Goal: Task Accomplishment & Management: Use online tool/utility

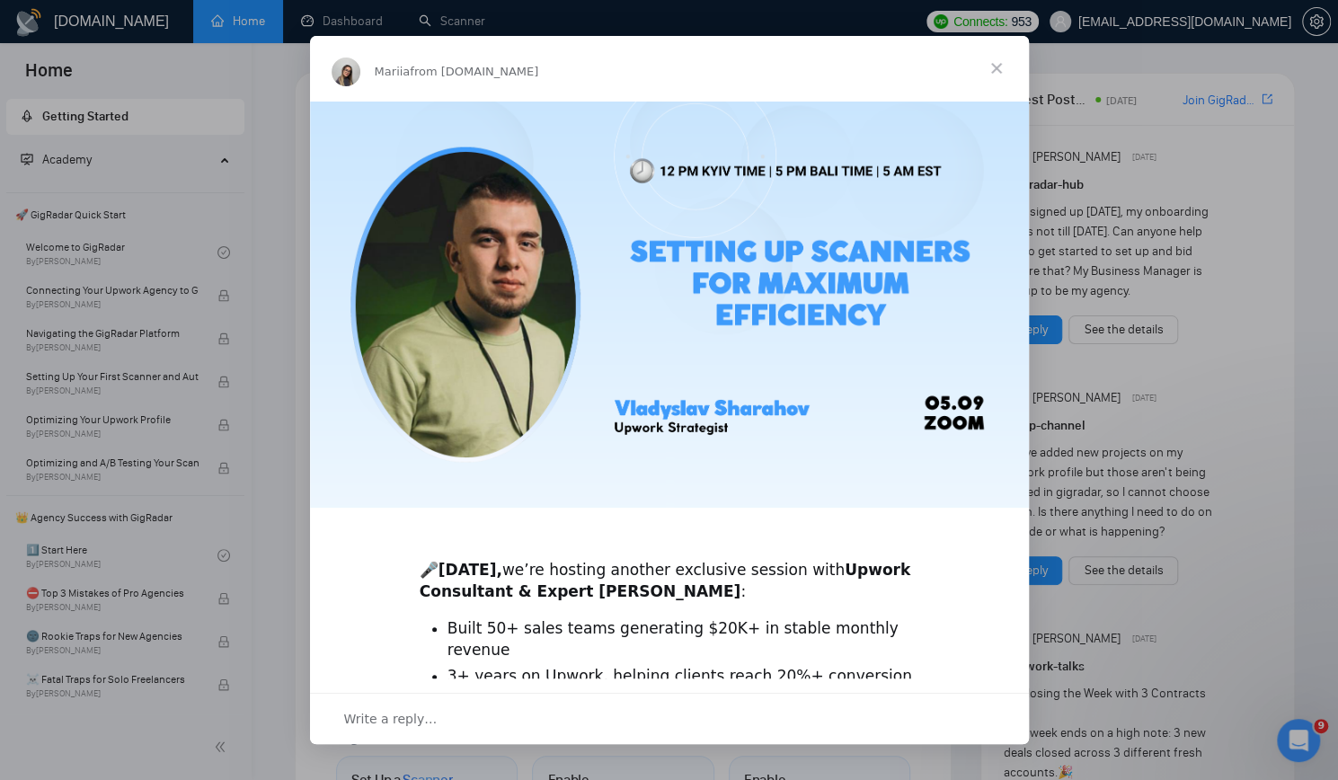
click at [994, 60] on span "Close" at bounding box center [996, 68] width 65 height 65
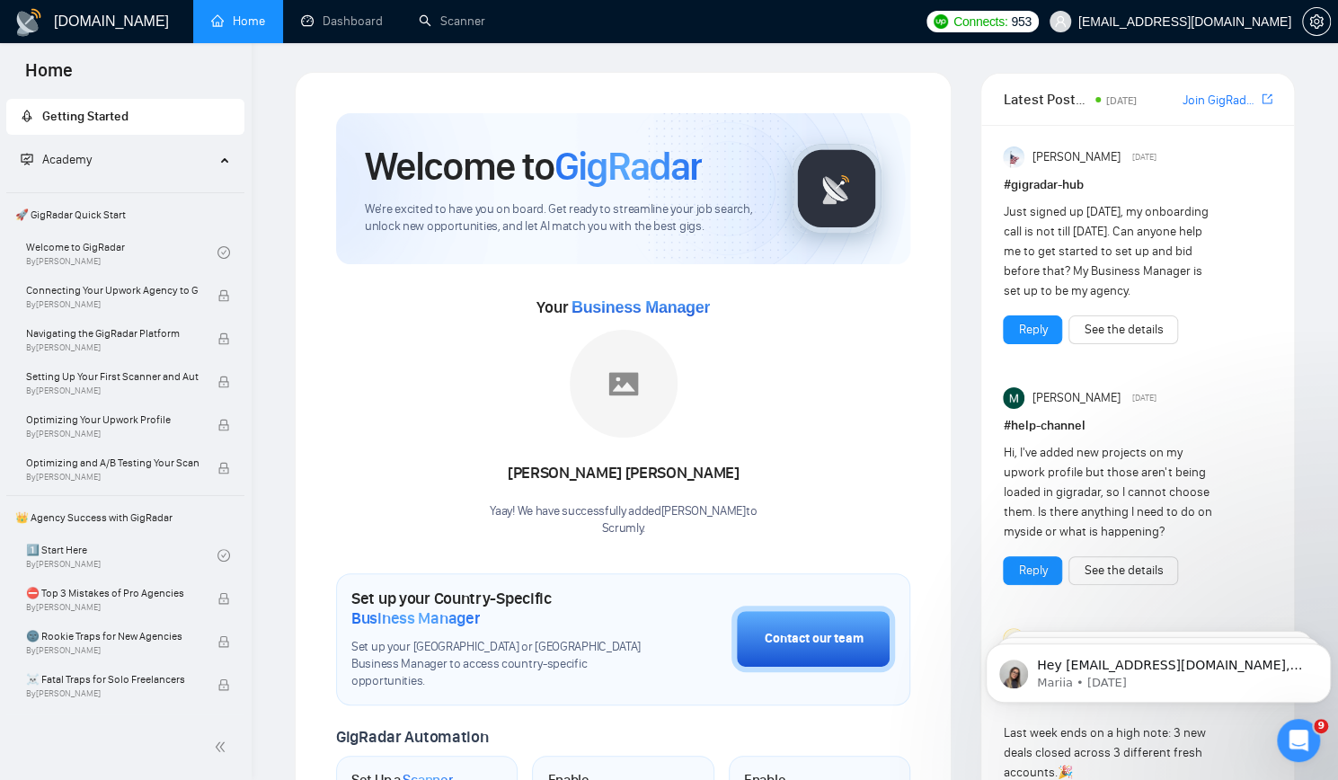
click at [248, 29] on link "Home" at bounding box center [238, 20] width 54 height 15
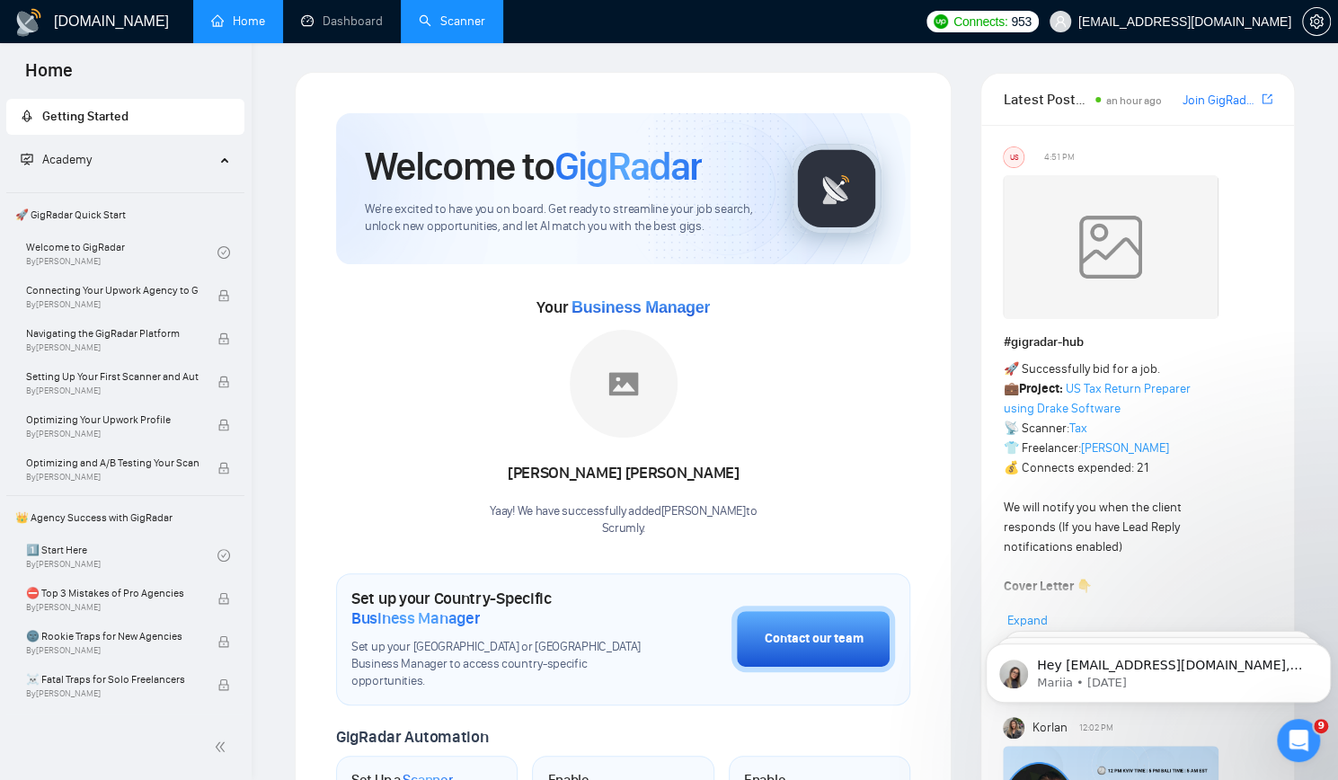
click at [464, 25] on link "Scanner" at bounding box center [452, 20] width 66 height 15
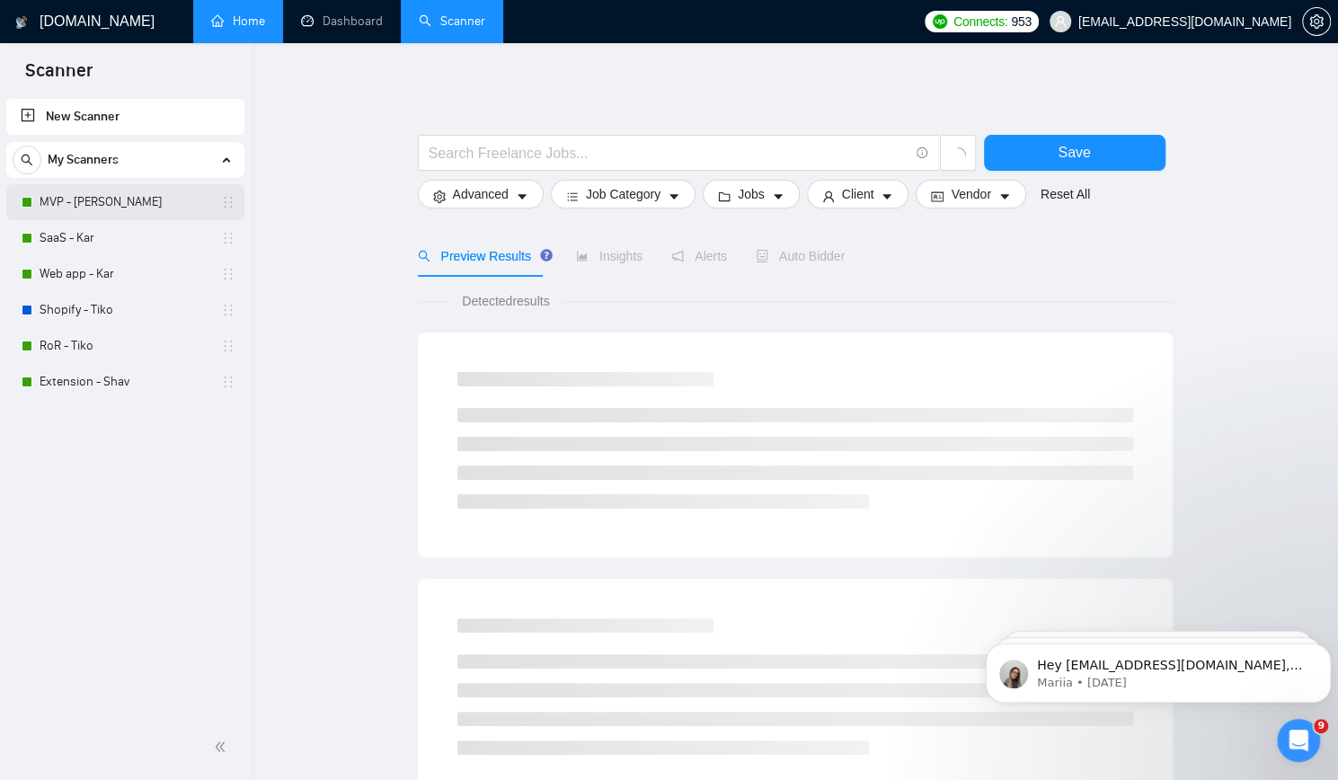
click at [70, 194] on link "MVP - [PERSON_NAME]" at bounding box center [125, 202] width 171 height 36
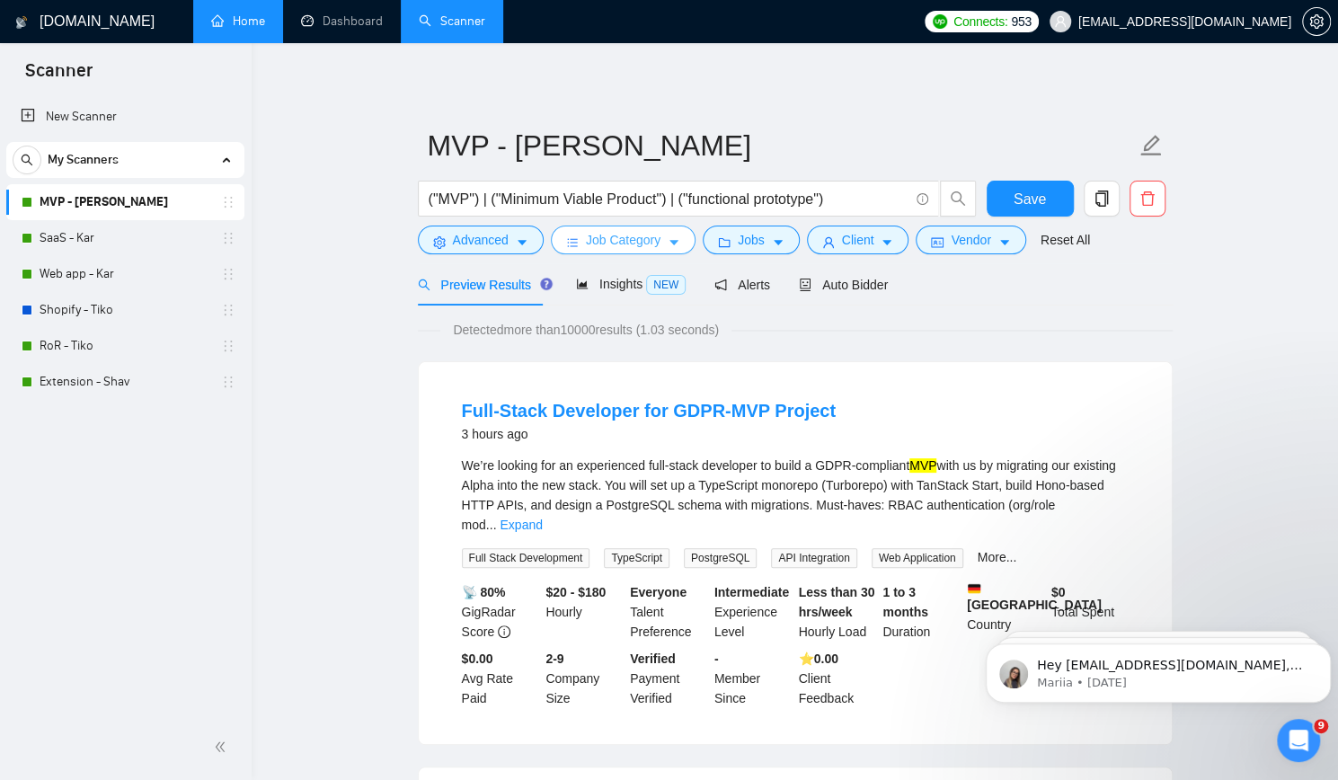
click at [641, 240] on span "Job Category" at bounding box center [623, 240] width 75 height 20
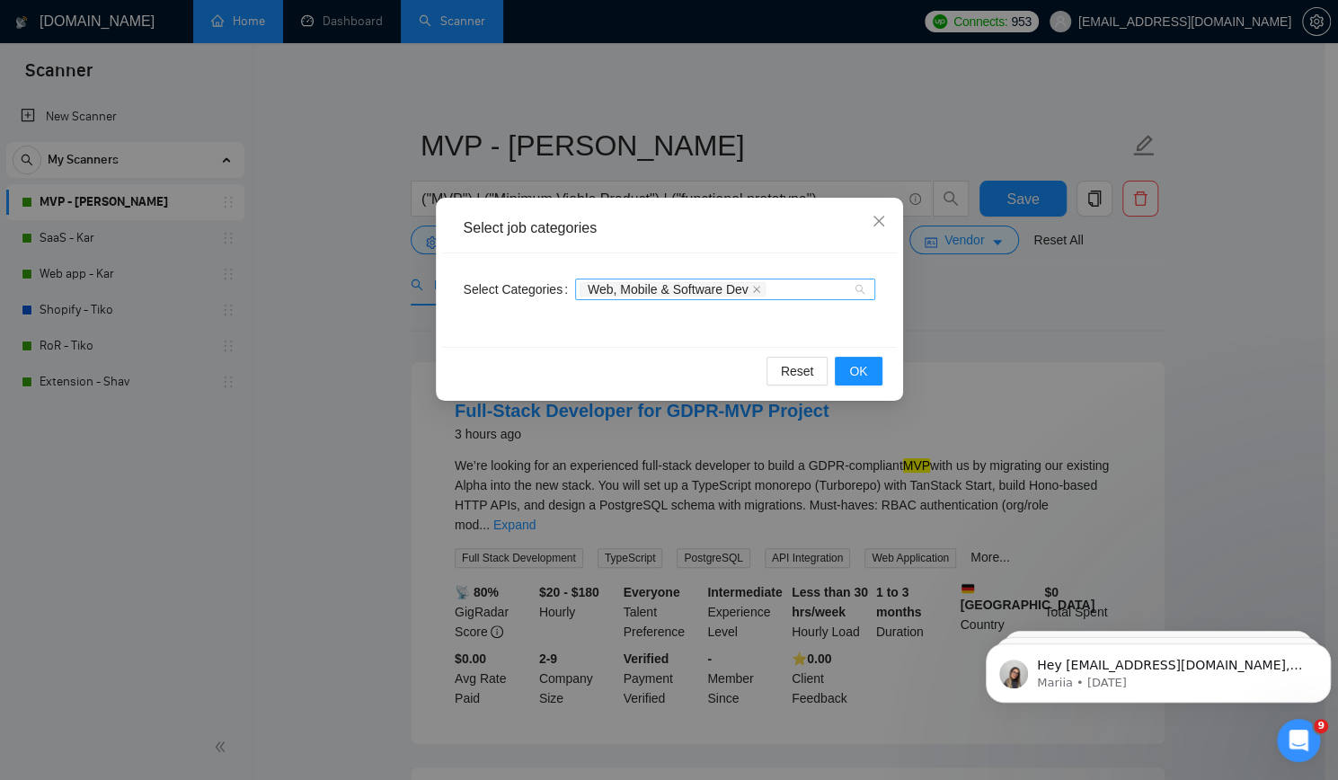
click at [857, 292] on div "Web, Mobile & Software Dev" at bounding box center [725, 290] width 300 height 22
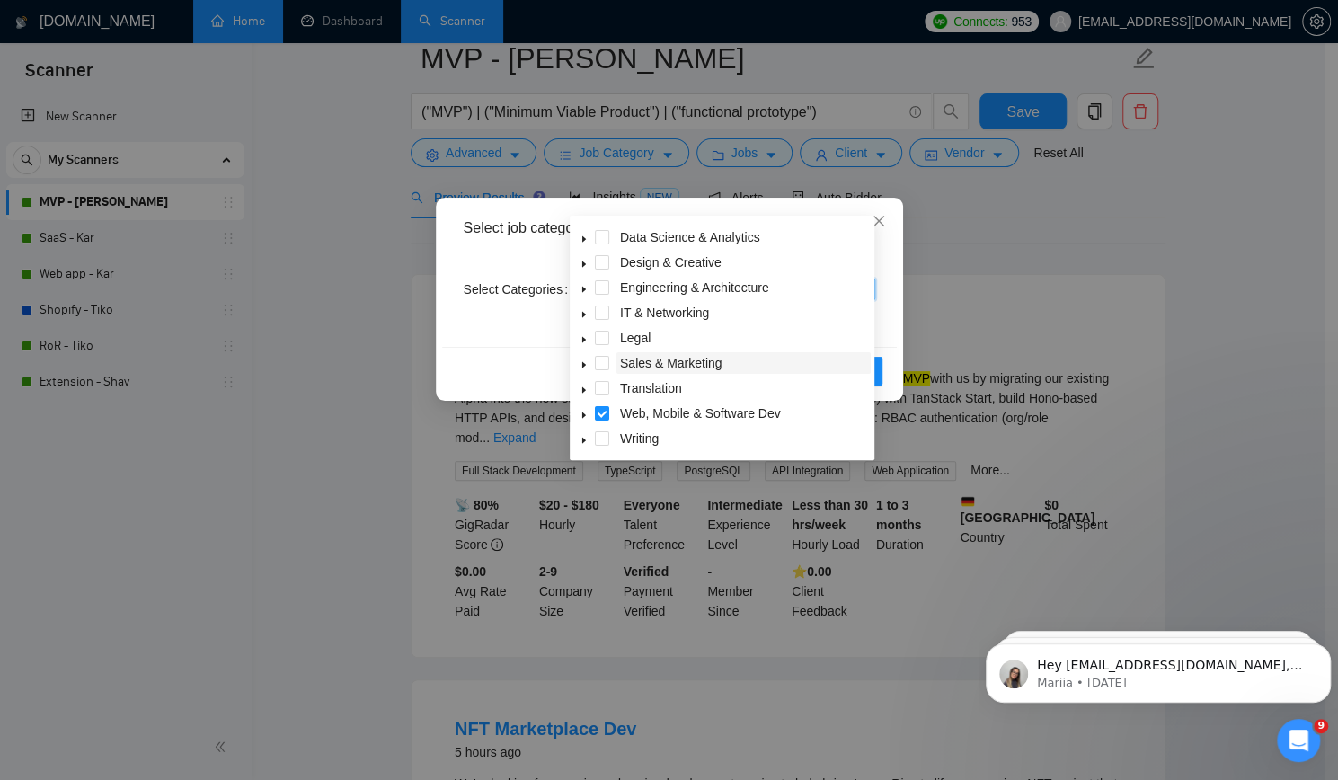
scroll to position [90, 0]
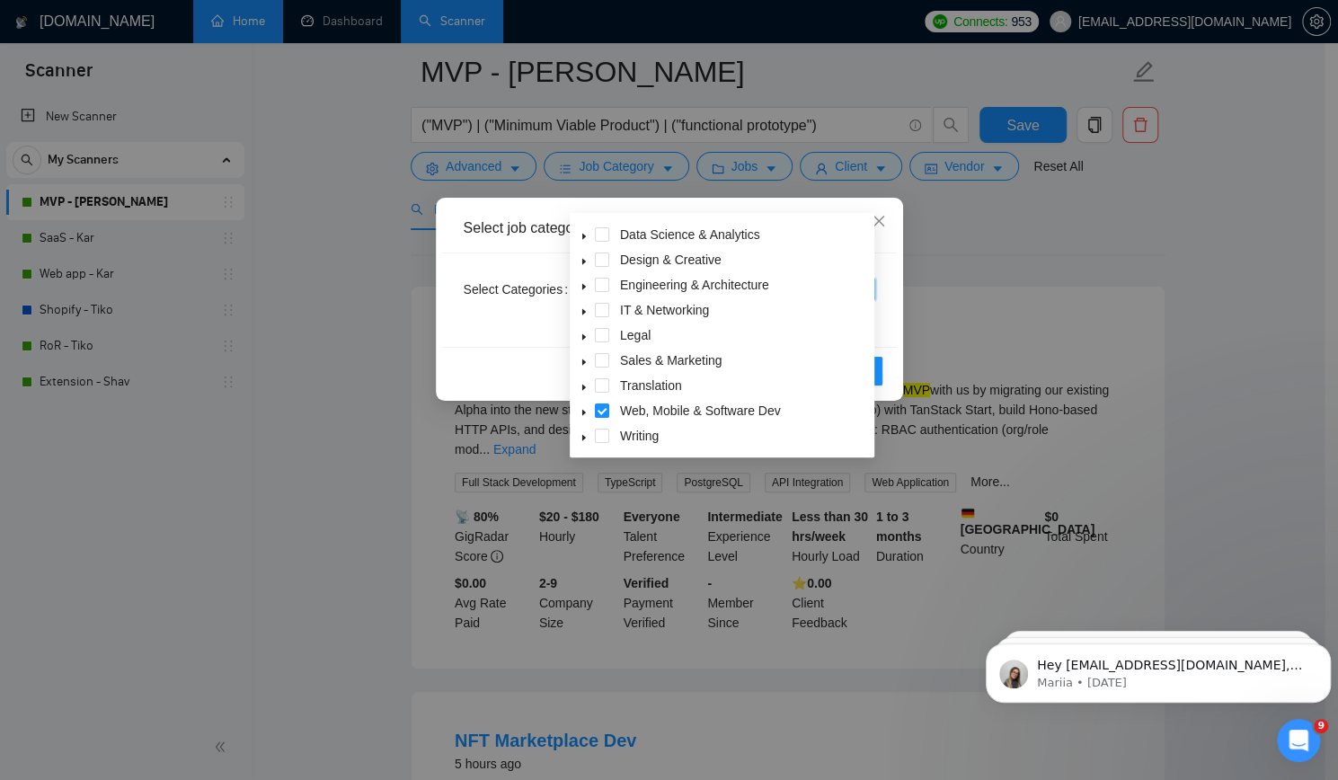
click at [515, 324] on div "Select Categories Web, Mobile & Software Dev" at bounding box center [669, 299] width 455 height 93
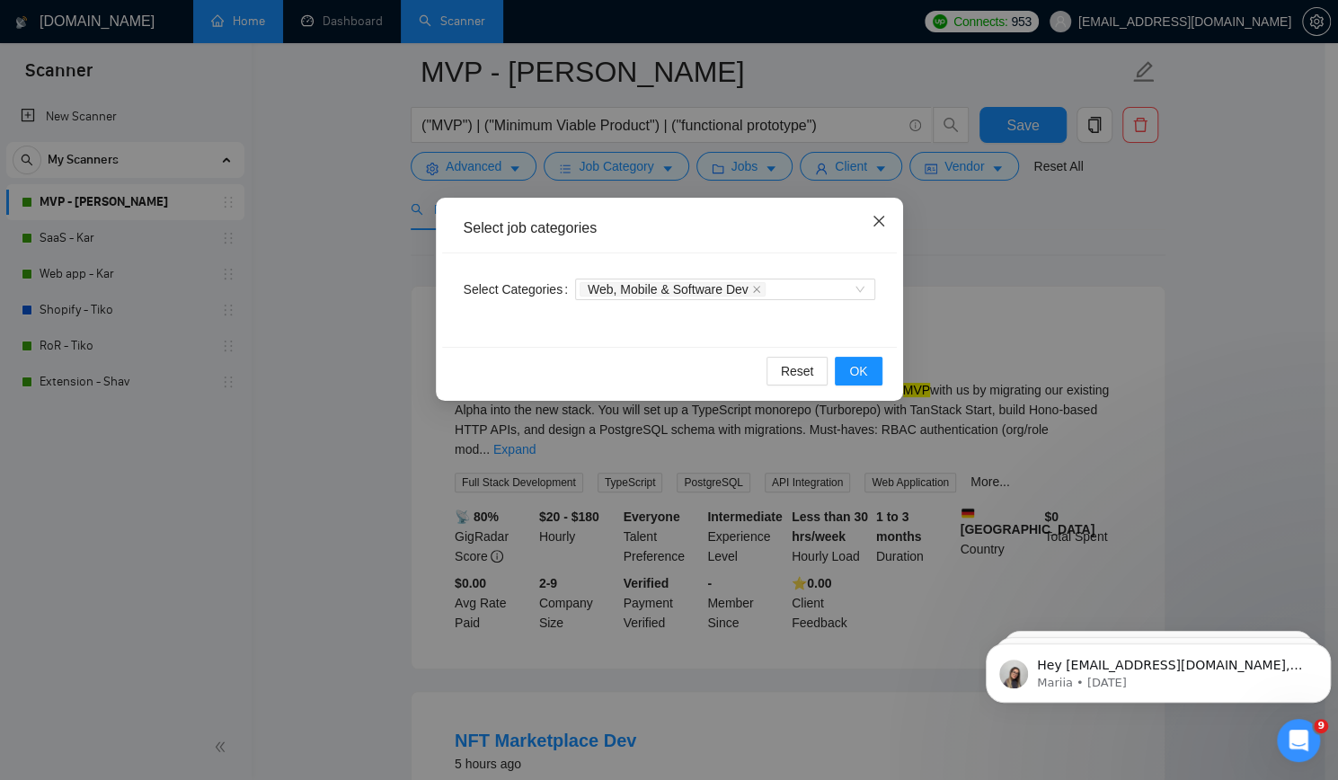
click at [873, 224] on icon "close" at bounding box center [879, 221] width 14 height 14
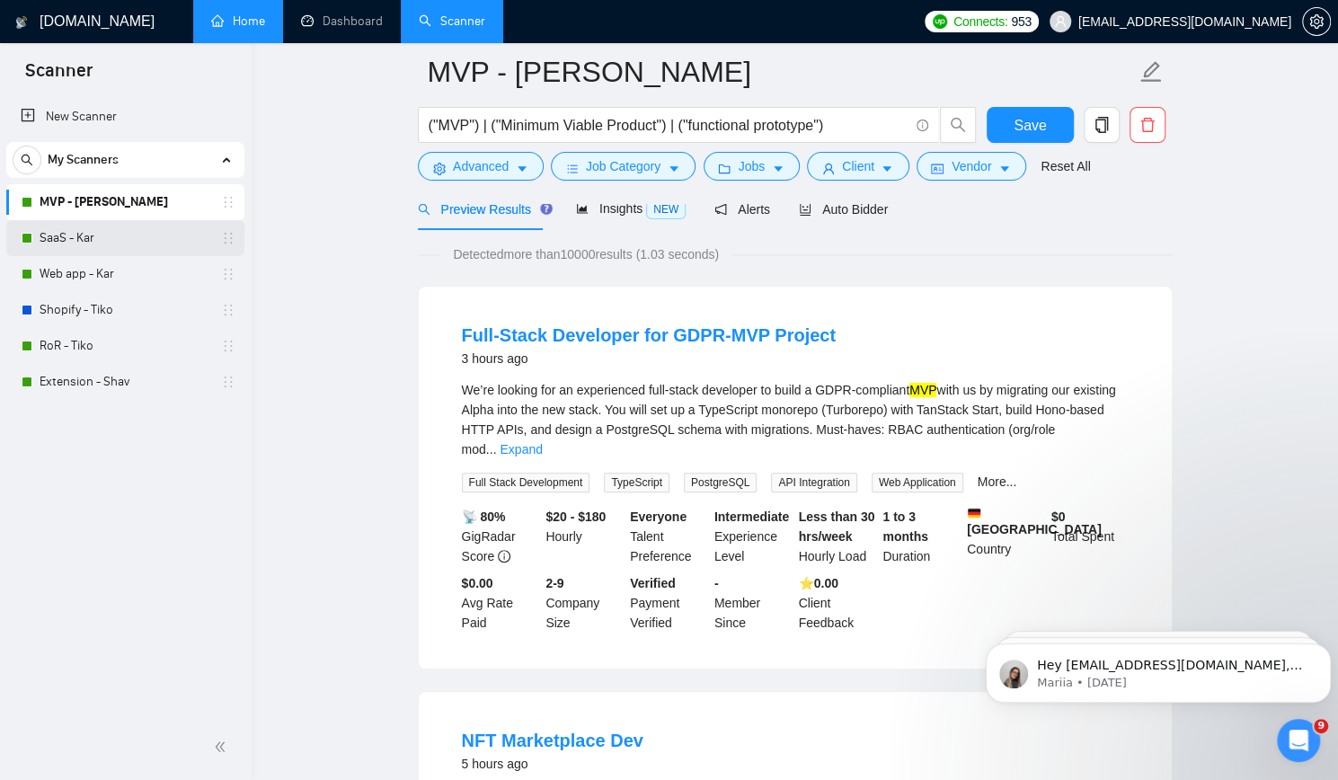
click at [144, 233] on link "SaaS - Kar" at bounding box center [125, 238] width 171 height 36
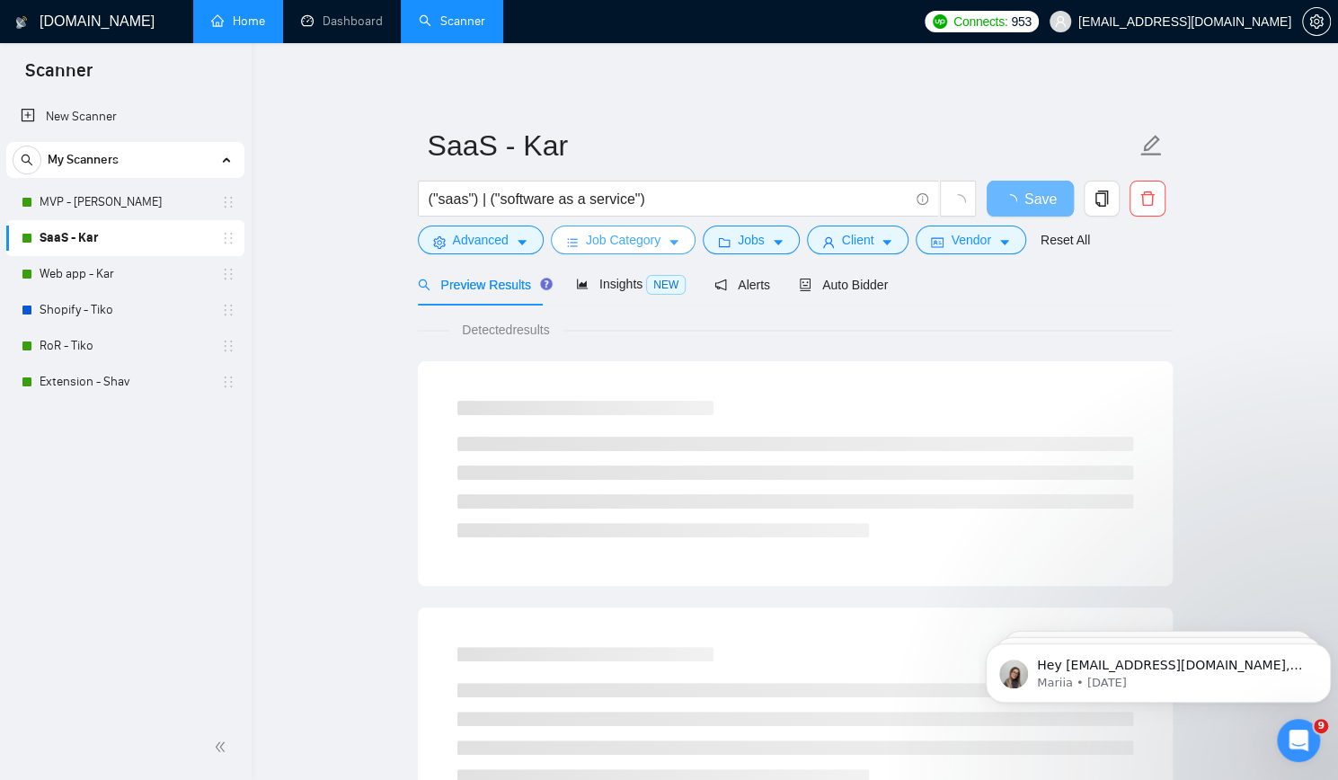
click at [641, 243] on span "Job Category" at bounding box center [623, 240] width 75 height 20
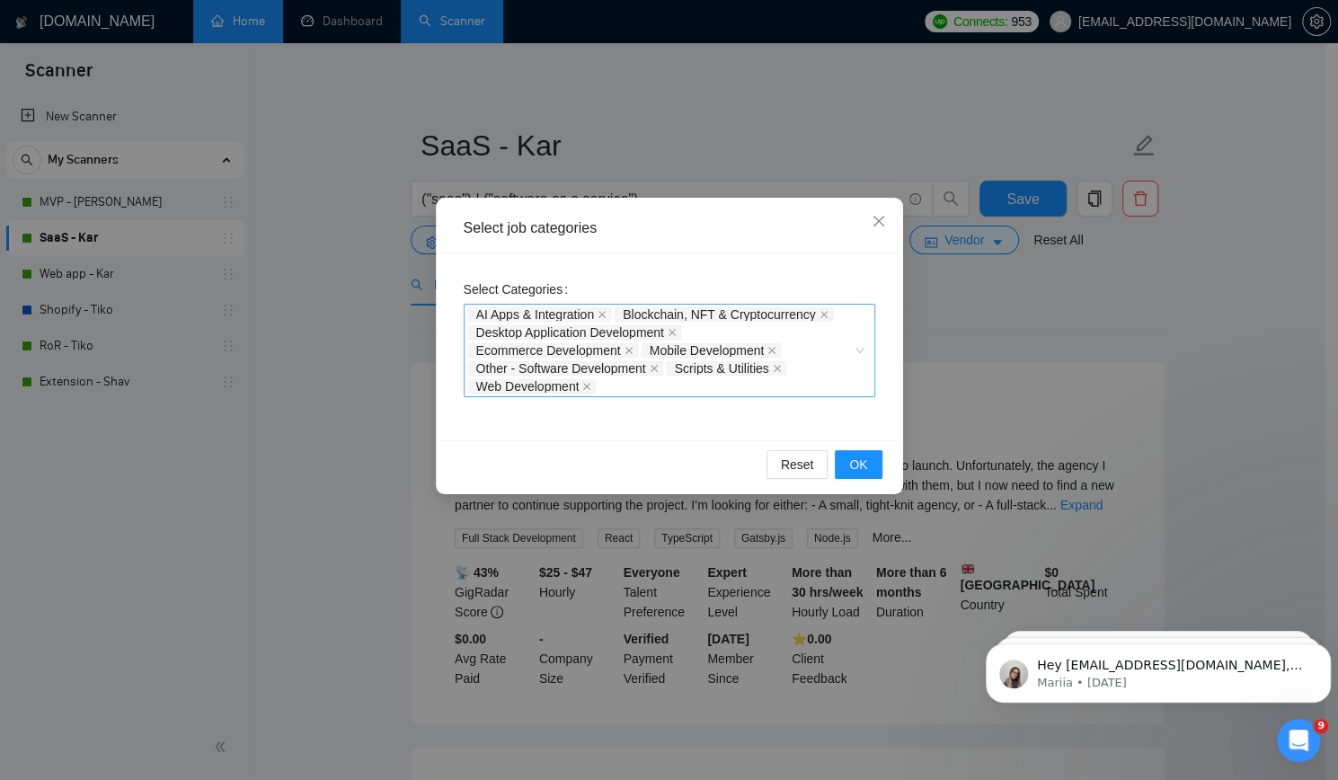
click at [863, 349] on div "AI Apps & Integration Blockchain, NFT & Cryptocurrency Desktop Application Deve…" at bounding box center [670, 350] width 412 height 93
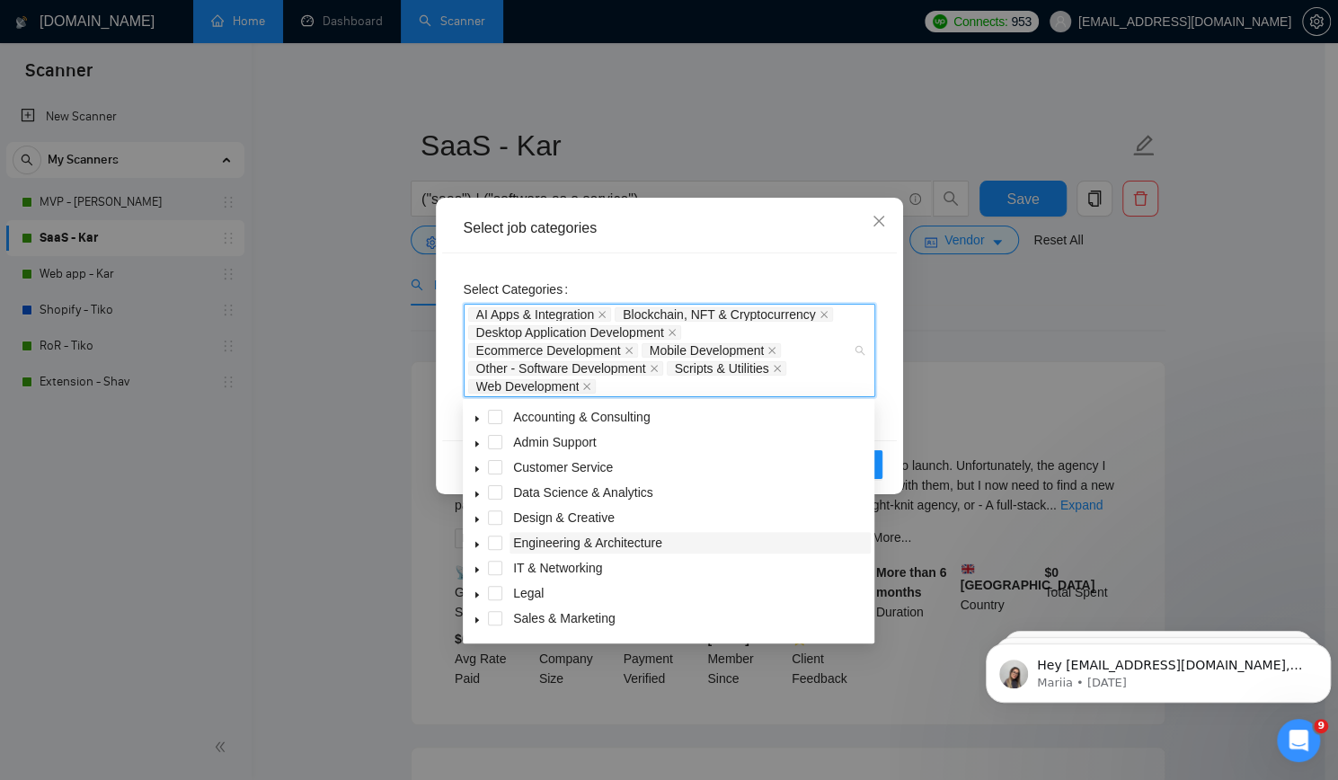
scroll to position [72, 0]
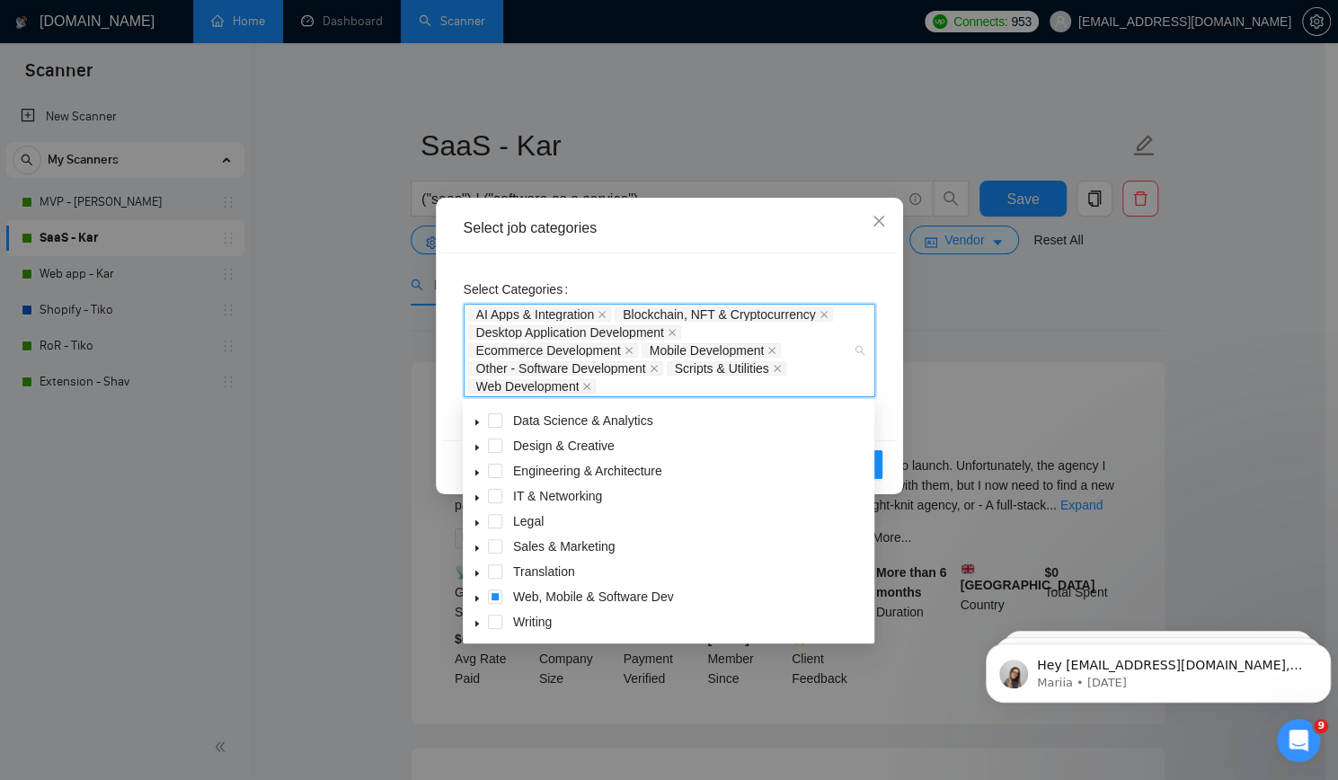
click at [475, 602] on icon "caret-down" at bounding box center [477, 599] width 4 height 6
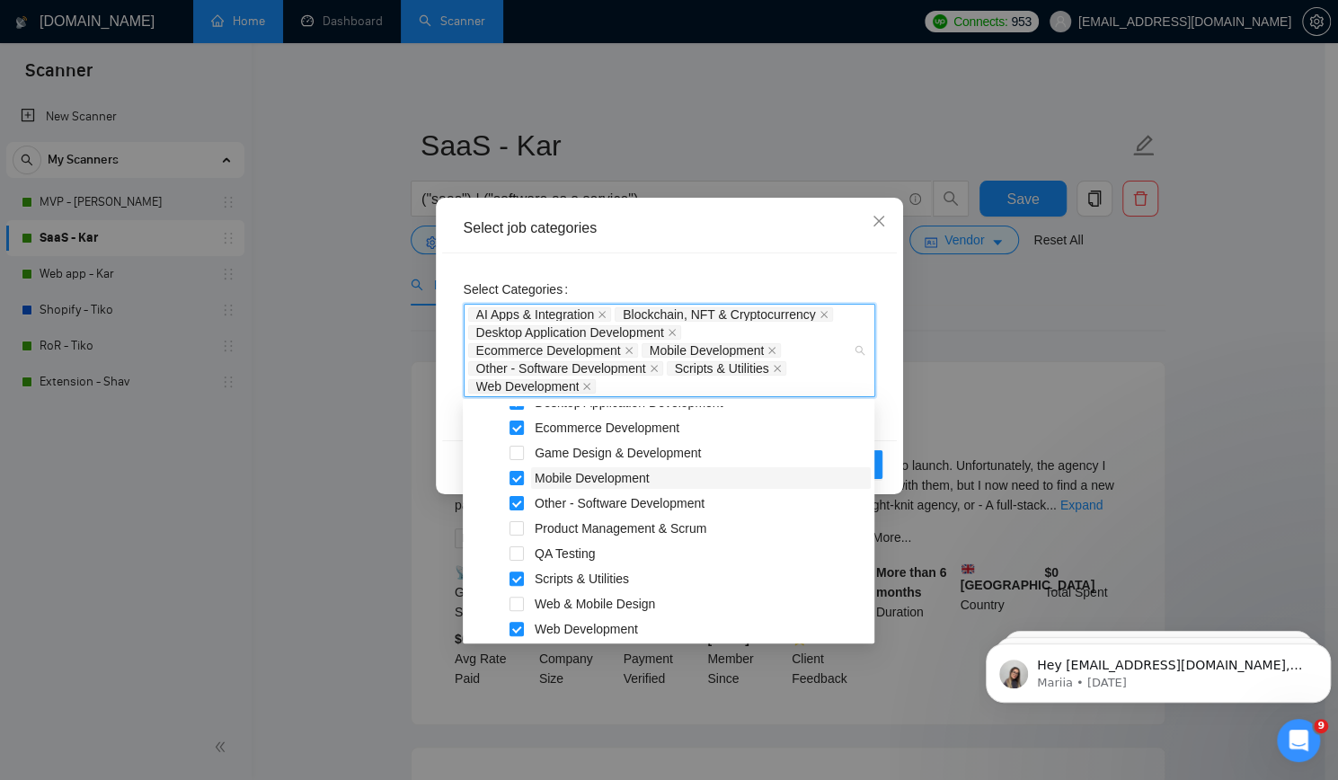
scroll to position [374, 0]
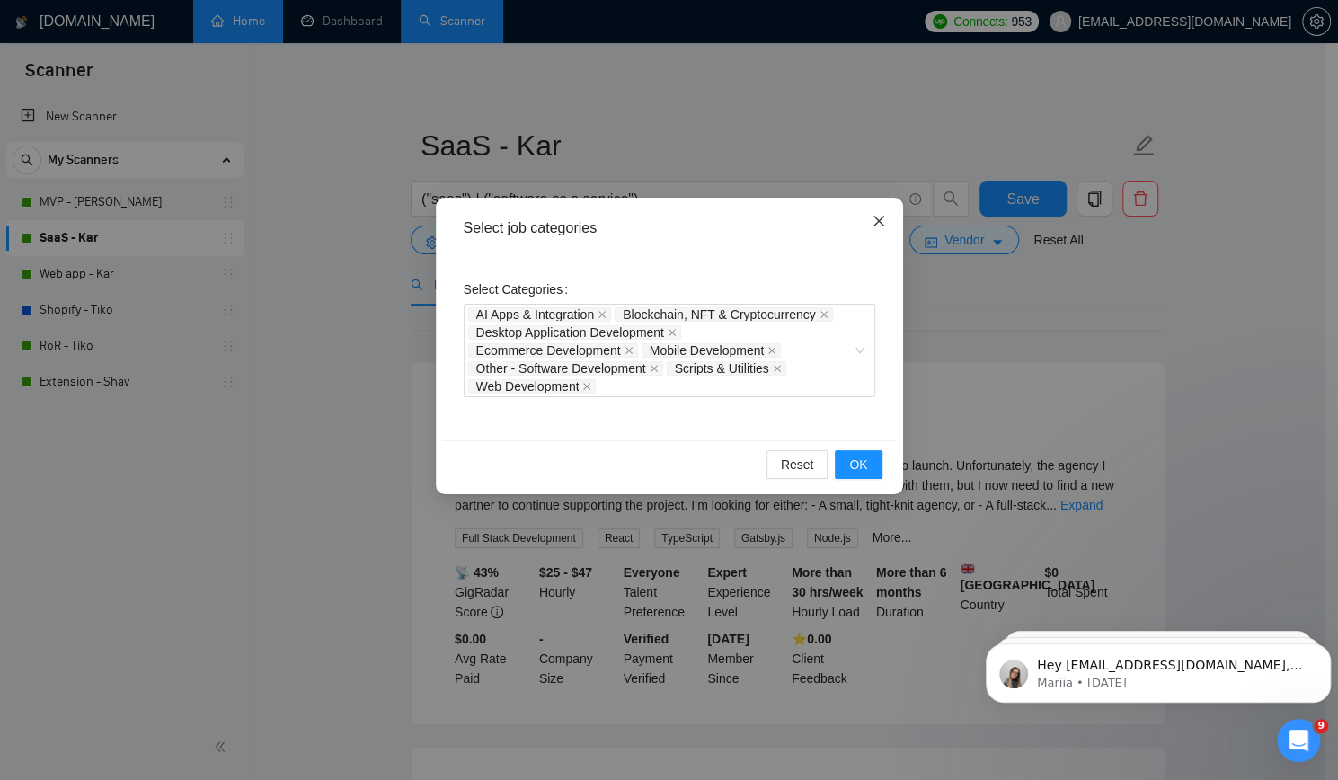
click at [875, 229] on span "Close" at bounding box center [878, 222] width 49 height 49
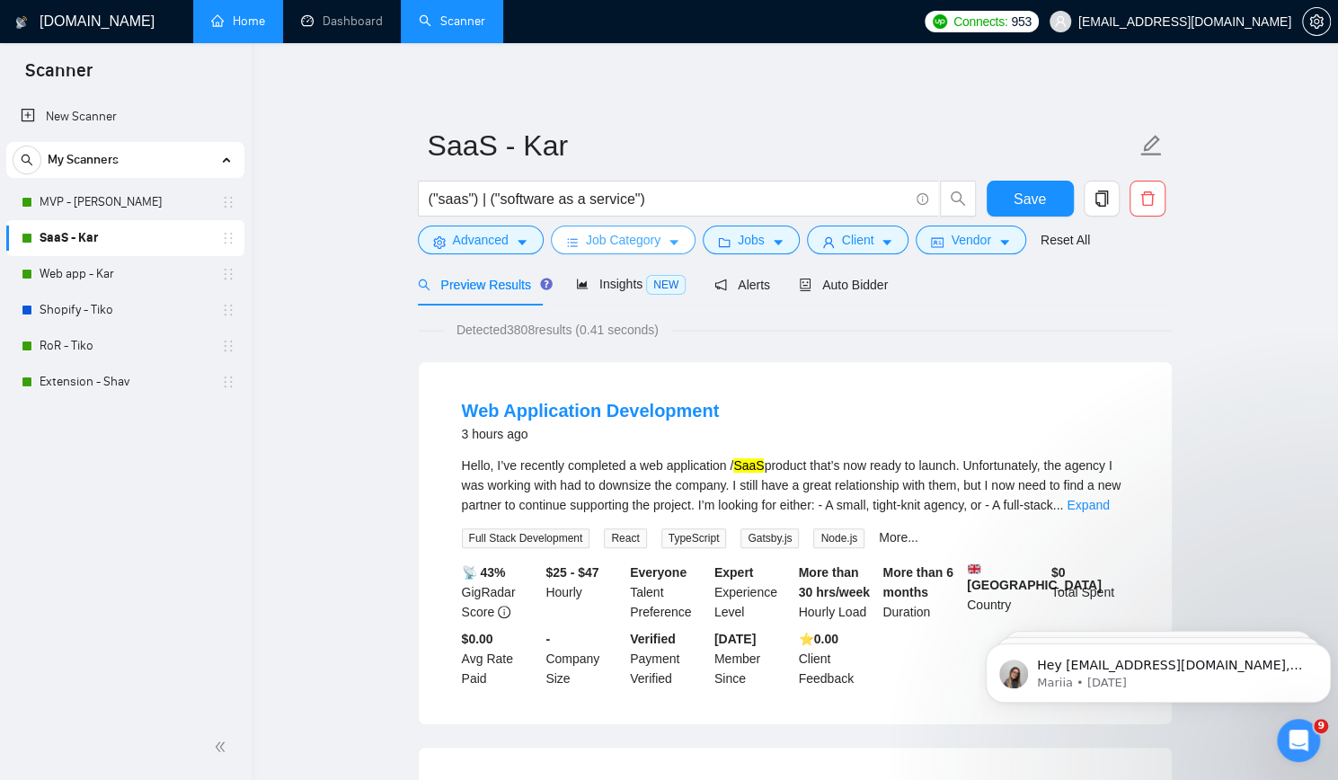
click at [616, 244] on span "Job Category" at bounding box center [623, 240] width 75 height 20
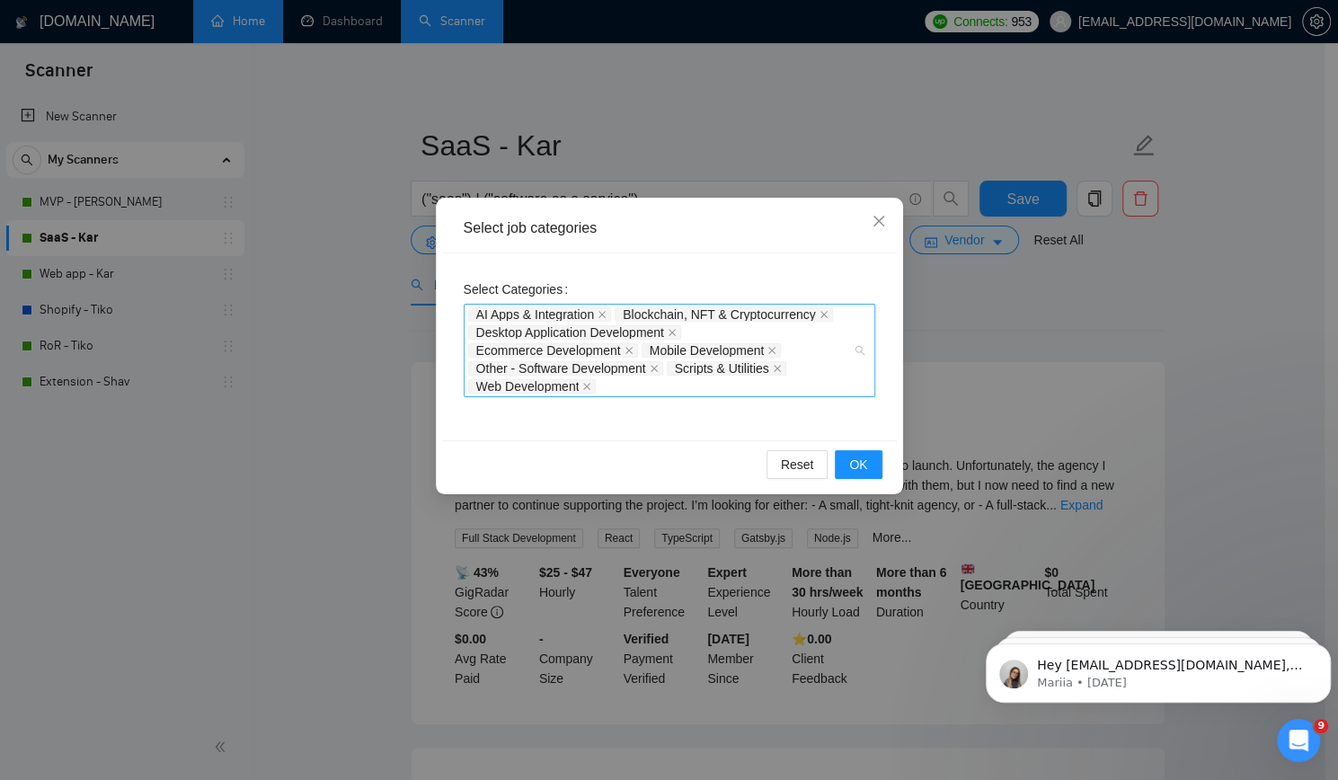
click at [663, 385] on div "AI Apps & Integration Blockchain, NFT & Cryptocurrency Desktop Application Deve…" at bounding box center [660, 350] width 385 height 90
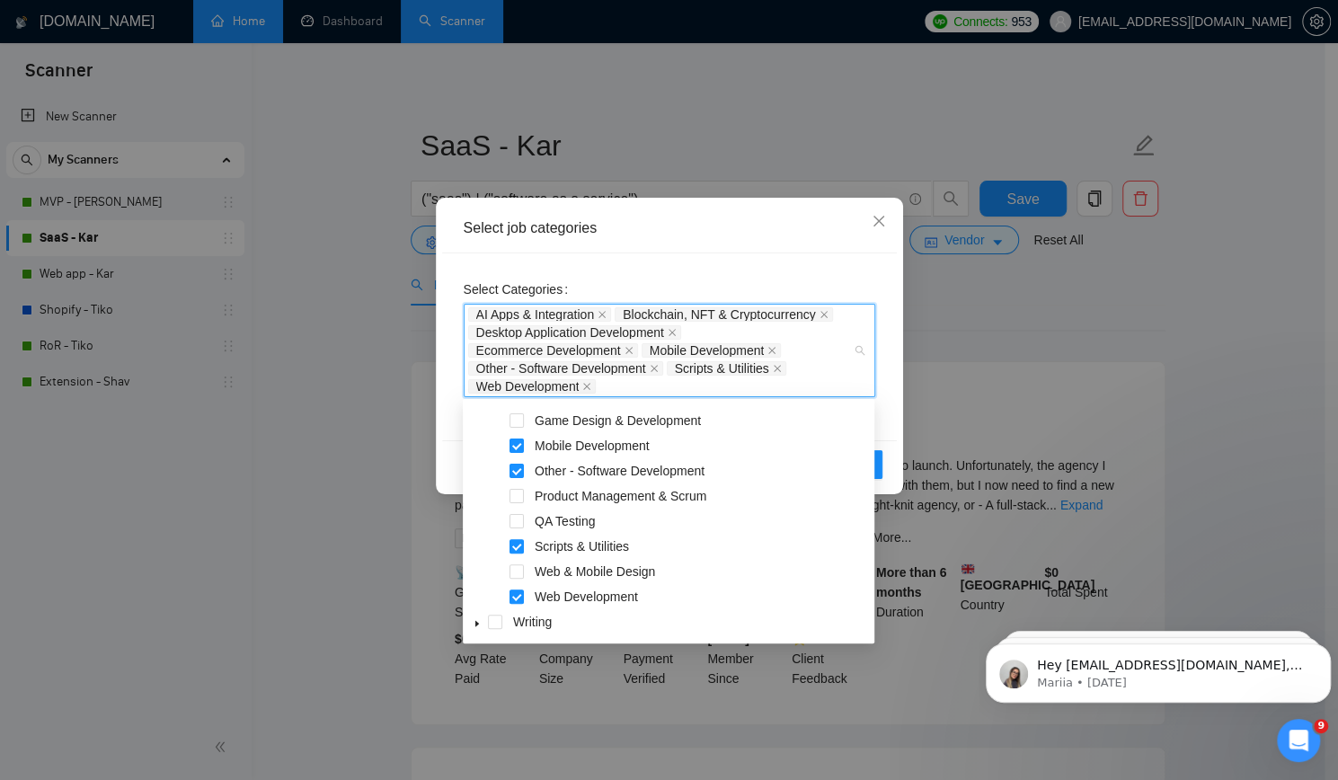
click at [785, 378] on div "AI Apps & Integration Blockchain, NFT & Cryptocurrency Desktop Application Deve…" at bounding box center [660, 350] width 385 height 90
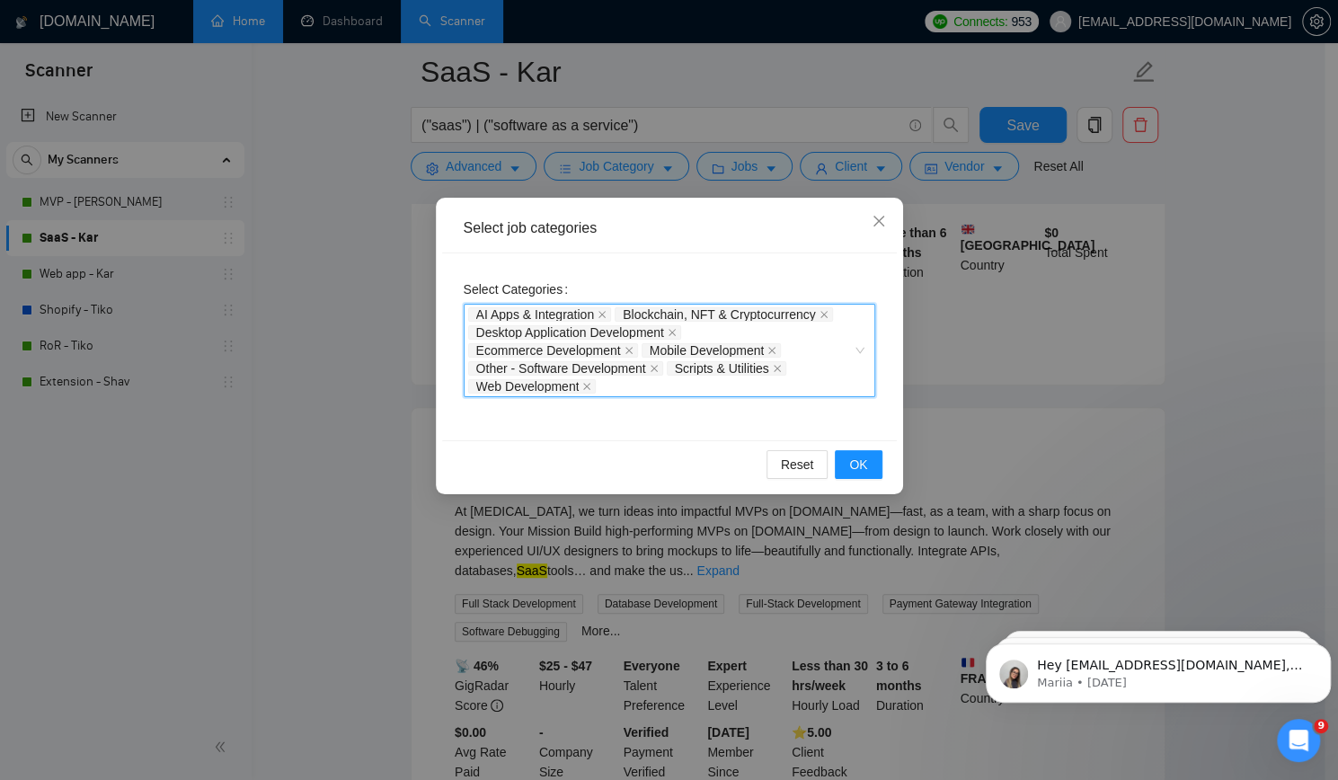
scroll to position [359, 0]
click at [785, 378] on div "AI Apps & Integration Blockchain, NFT & Cryptocurrency Desktop Application Deve…" at bounding box center [660, 350] width 385 height 90
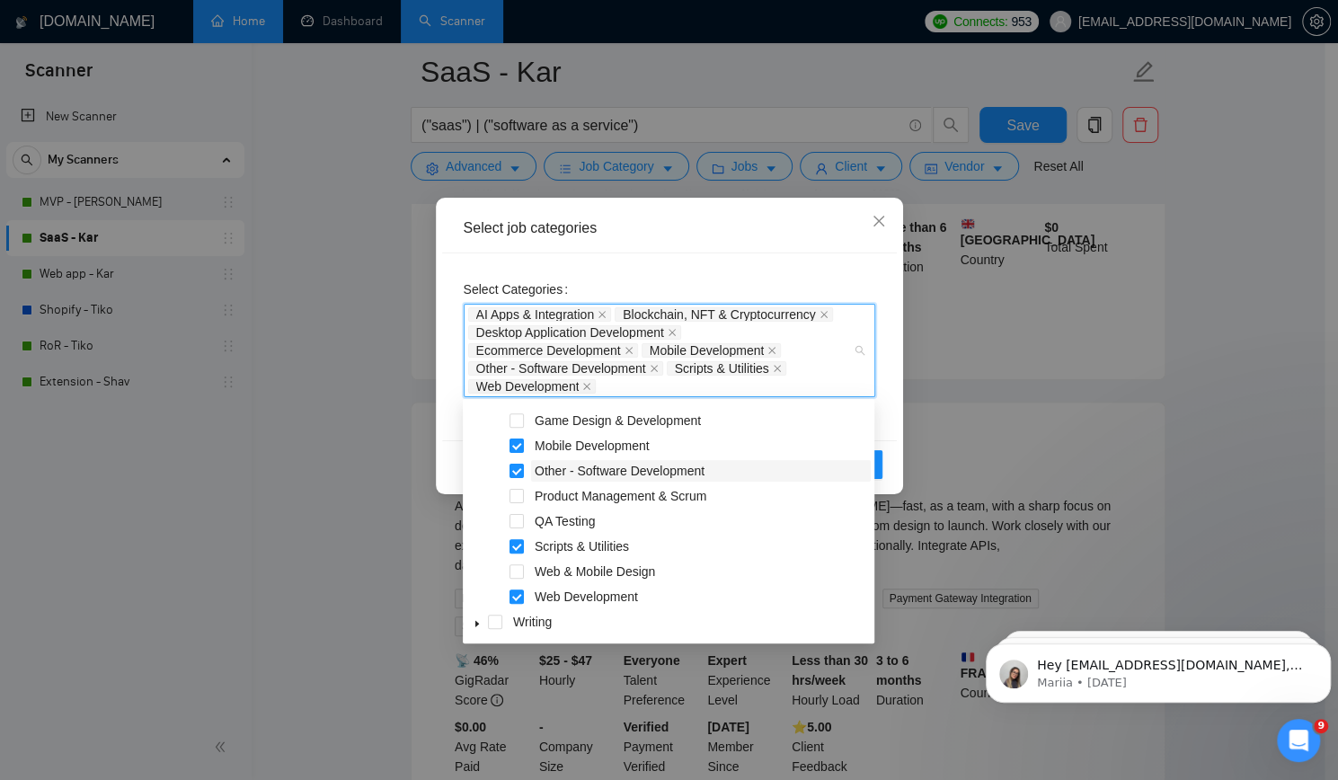
scroll to position [194, 0]
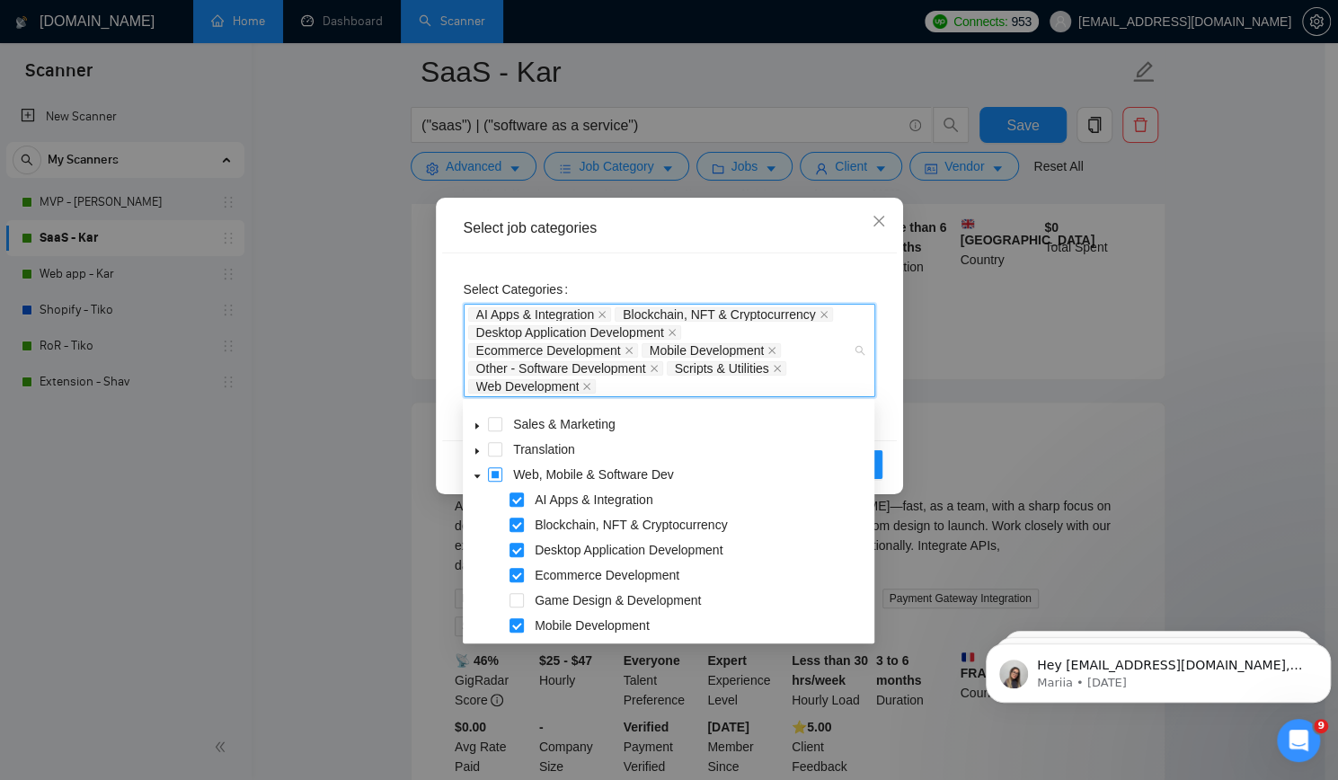
click at [494, 481] on span at bounding box center [495, 474] width 14 height 14
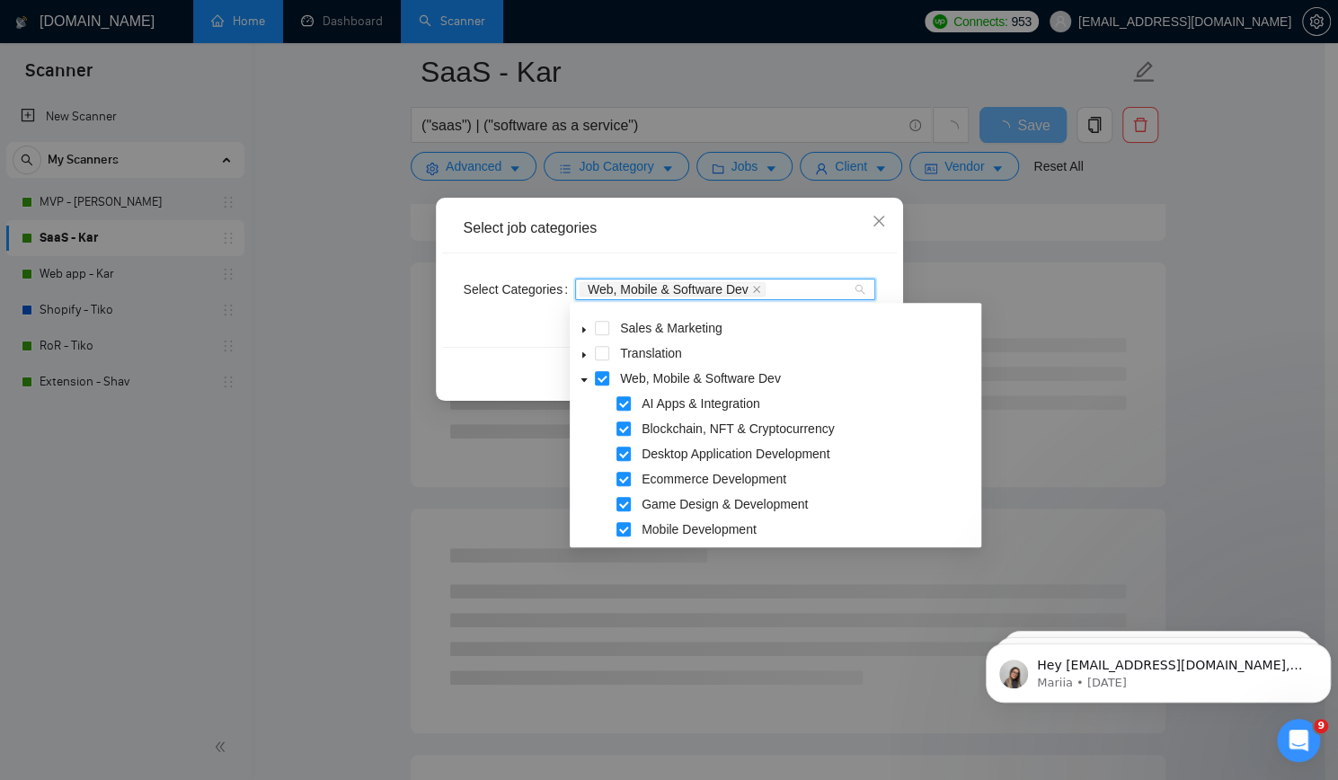
click at [514, 362] on div "Reset OK" at bounding box center [669, 371] width 455 height 48
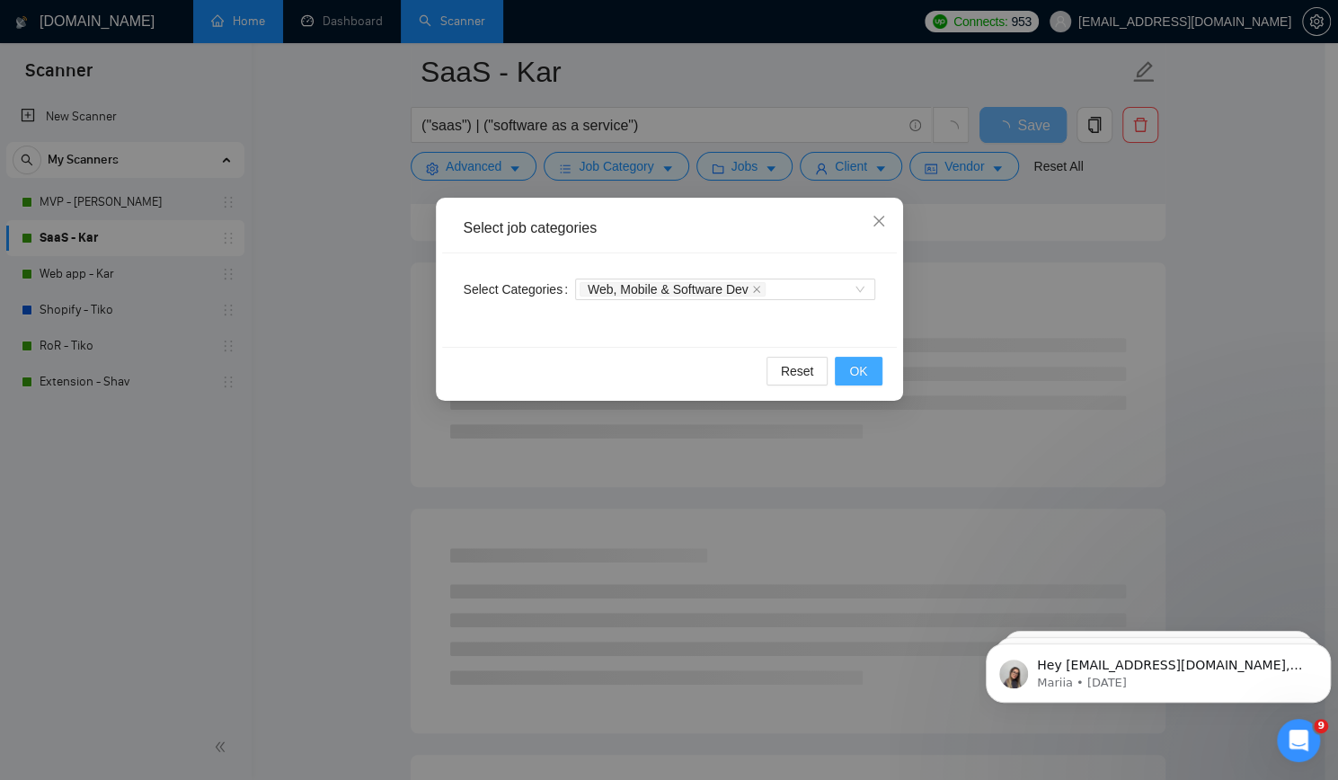
click at [857, 365] on span "OK" at bounding box center [858, 371] width 18 height 20
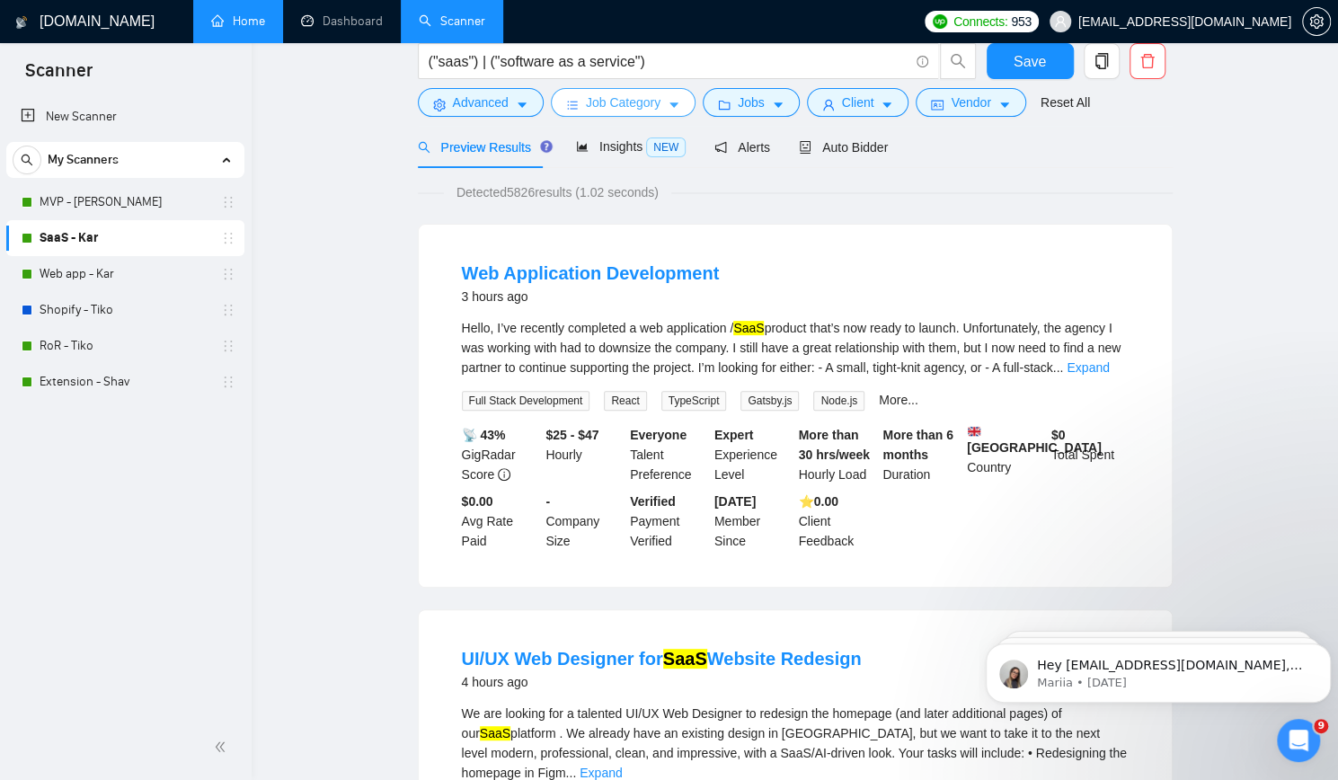
scroll to position [0, 0]
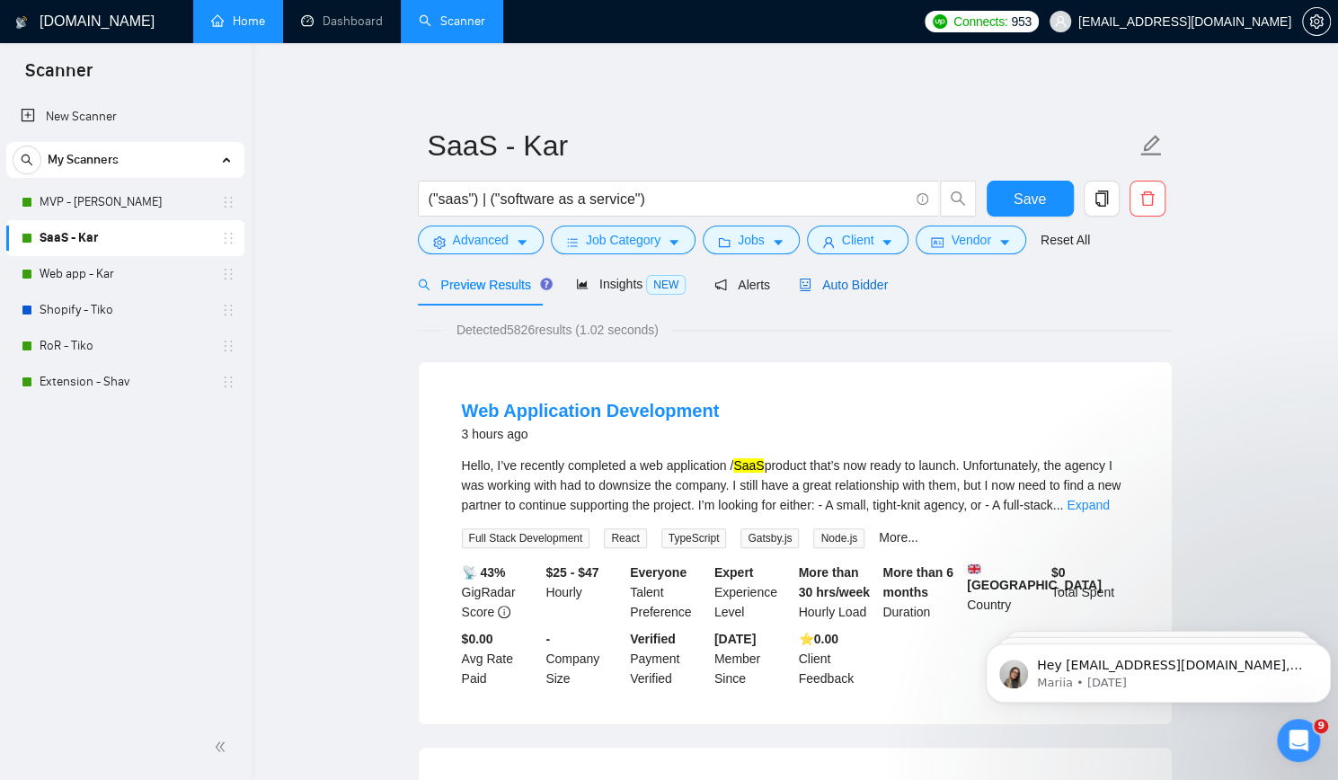
click at [830, 278] on span "Auto Bidder" at bounding box center [843, 285] width 89 height 14
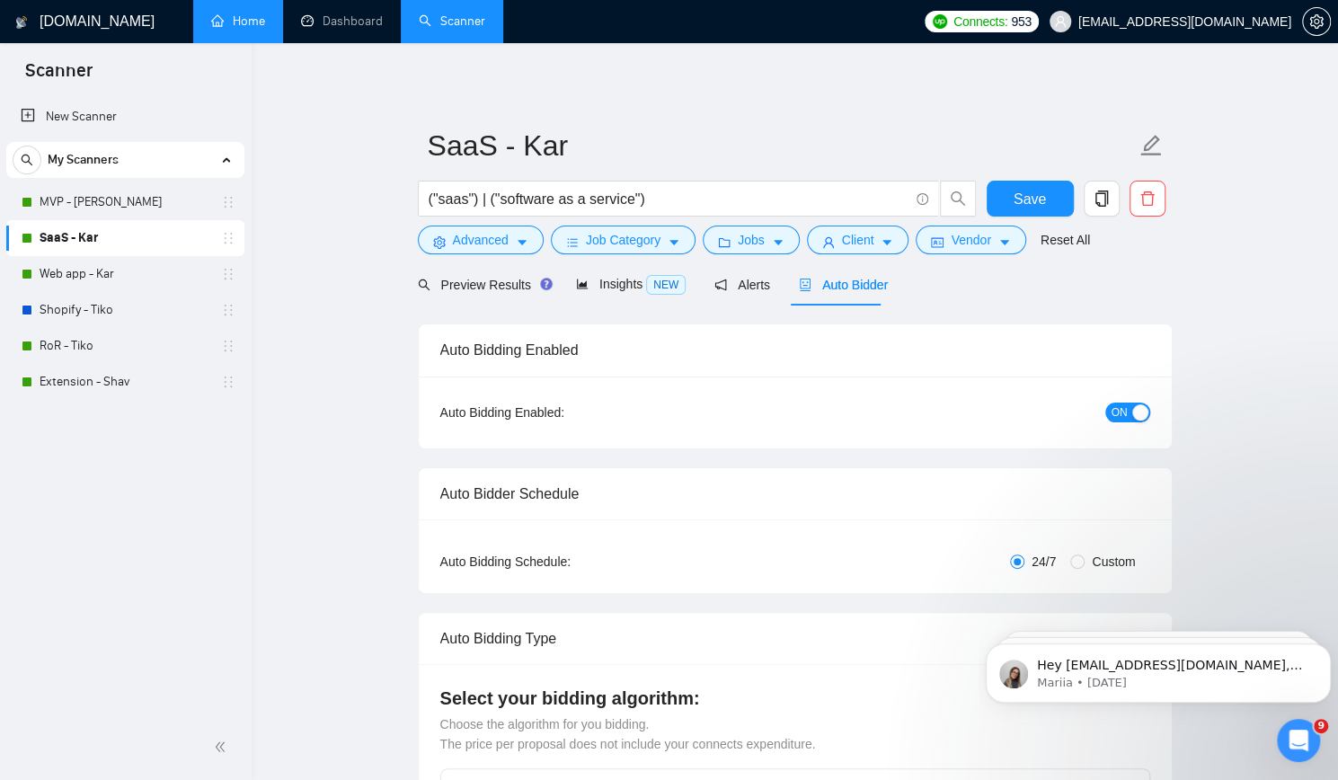
checkbox input "true"
click at [144, 270] on link "Web app - Kar" at bounding box center [125, 274] width 171 height 36
click at [1033, 200] on span "Save" at bounding box center [1029, 199] width 32 height 22
checkbox input "true"
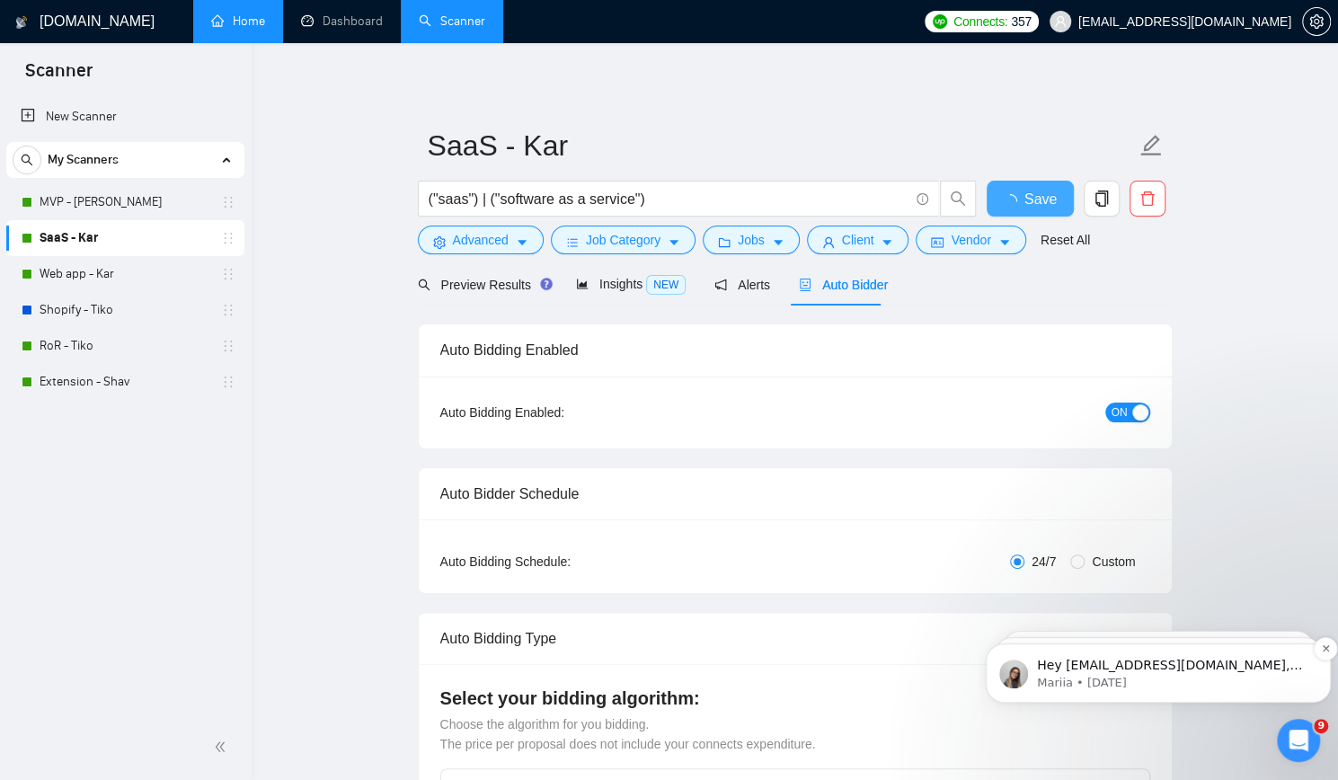
checkbox input "true"
click at [1322, 651] on icon "Dismiss notification" at bounding box center [1326, 648] width 10 height 10
click at [1324, 643] on icon "Dismiss notification" at bounding box center [1326, 648] width 10 height 10
click at [1324, 645] on icon "Dismiss notification" at bounding box center [1326, 649] width 8 height 8
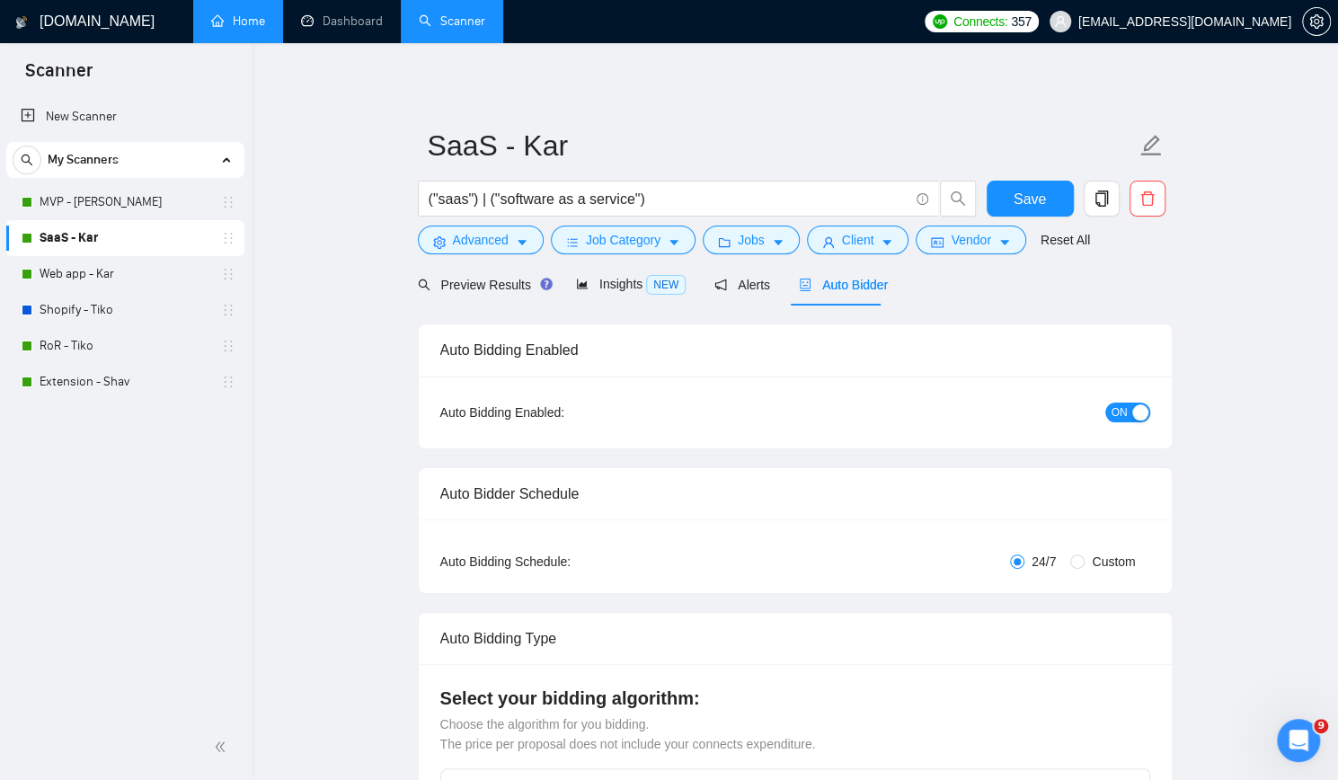
click at [137, 270] on link "Web app - Kar" at bounding box center [125, 274] width 171 height 36
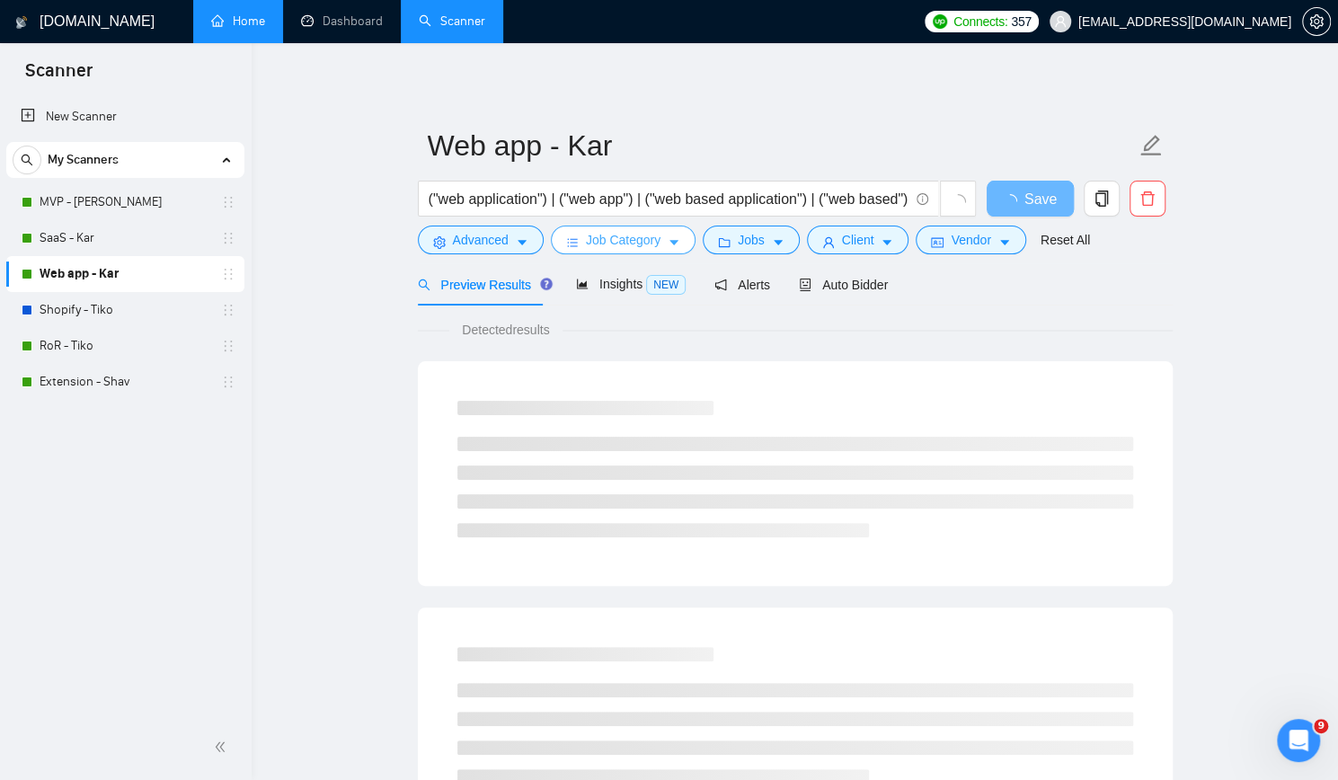
click at [604, 235] on span "Job Category" at bounding box center [623, 240] width 75 height 20
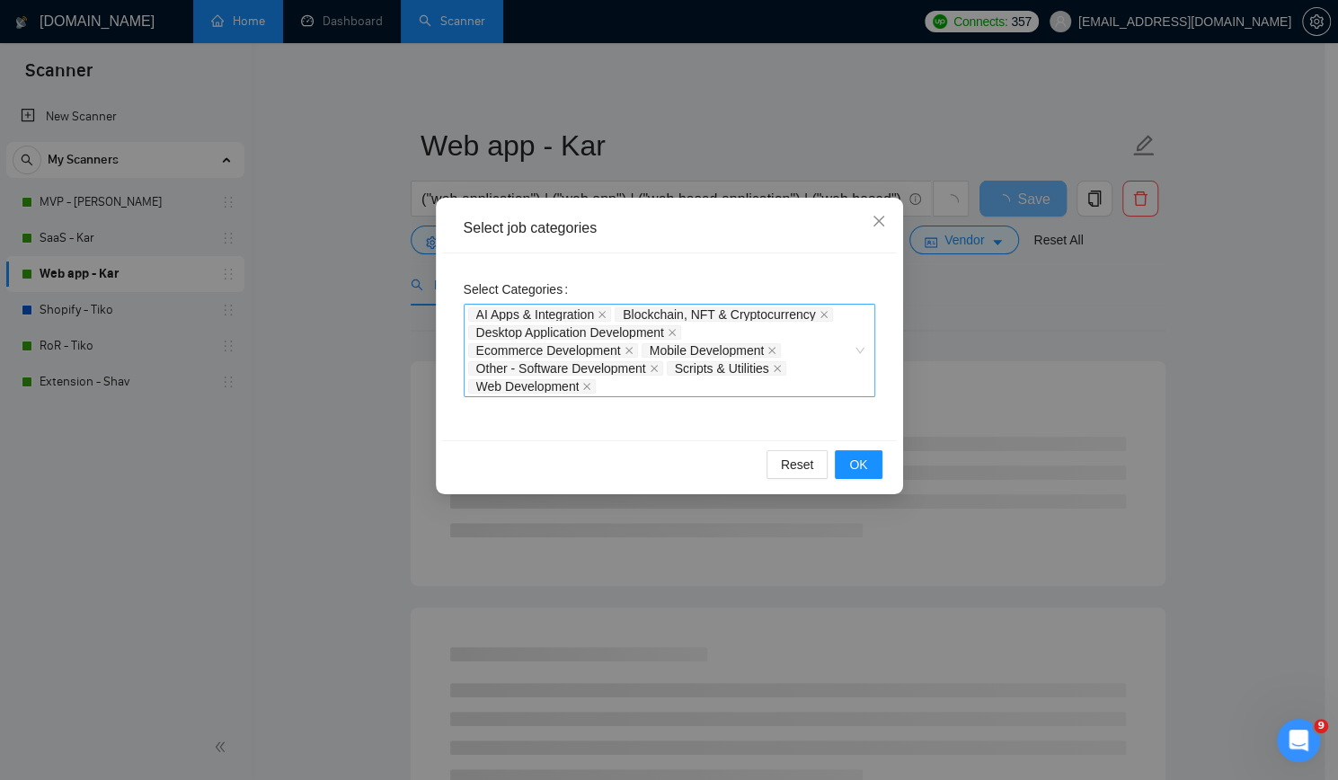
click at [629, 384] on div "AI Apps & Integration Blockchain, NFT & Cryptocurrency Desktop Application Deve…" at bounding box center [660, 350] width 385 height 90
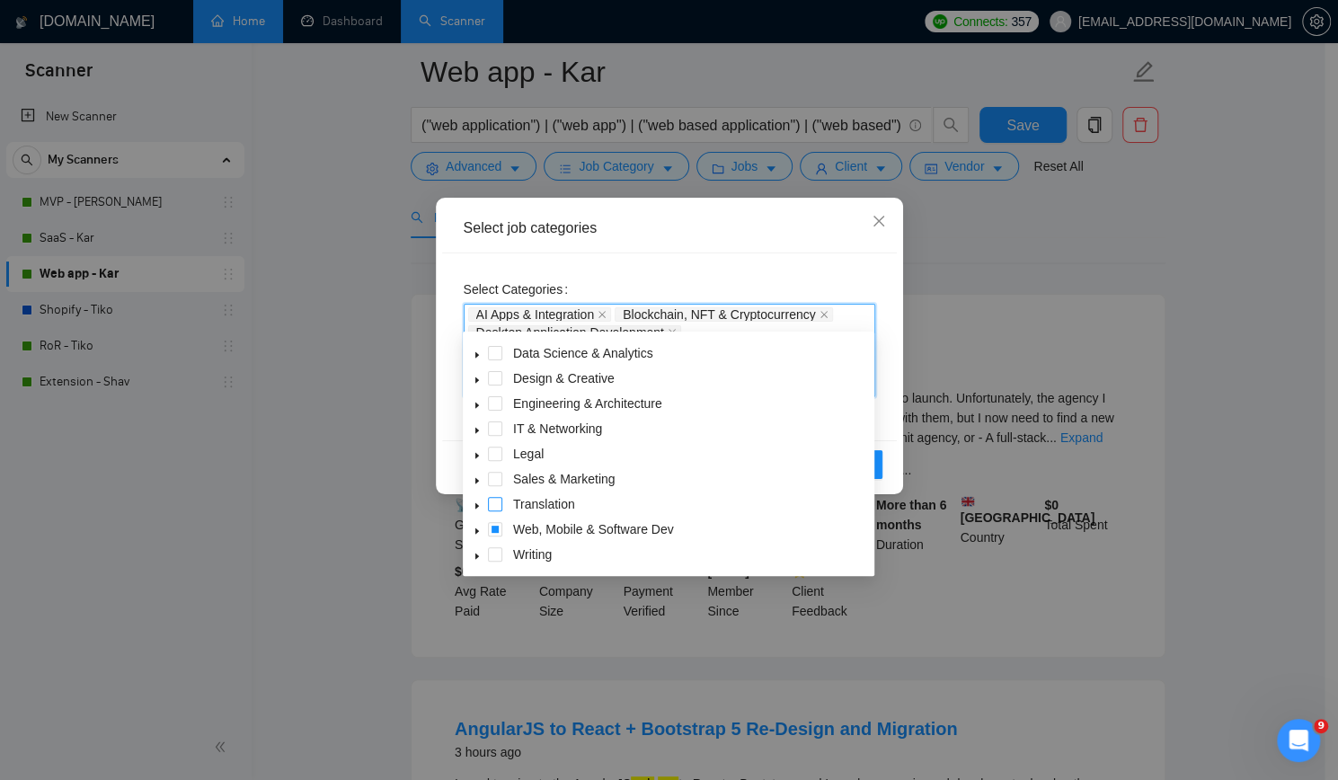
scroll to position [90, 0]
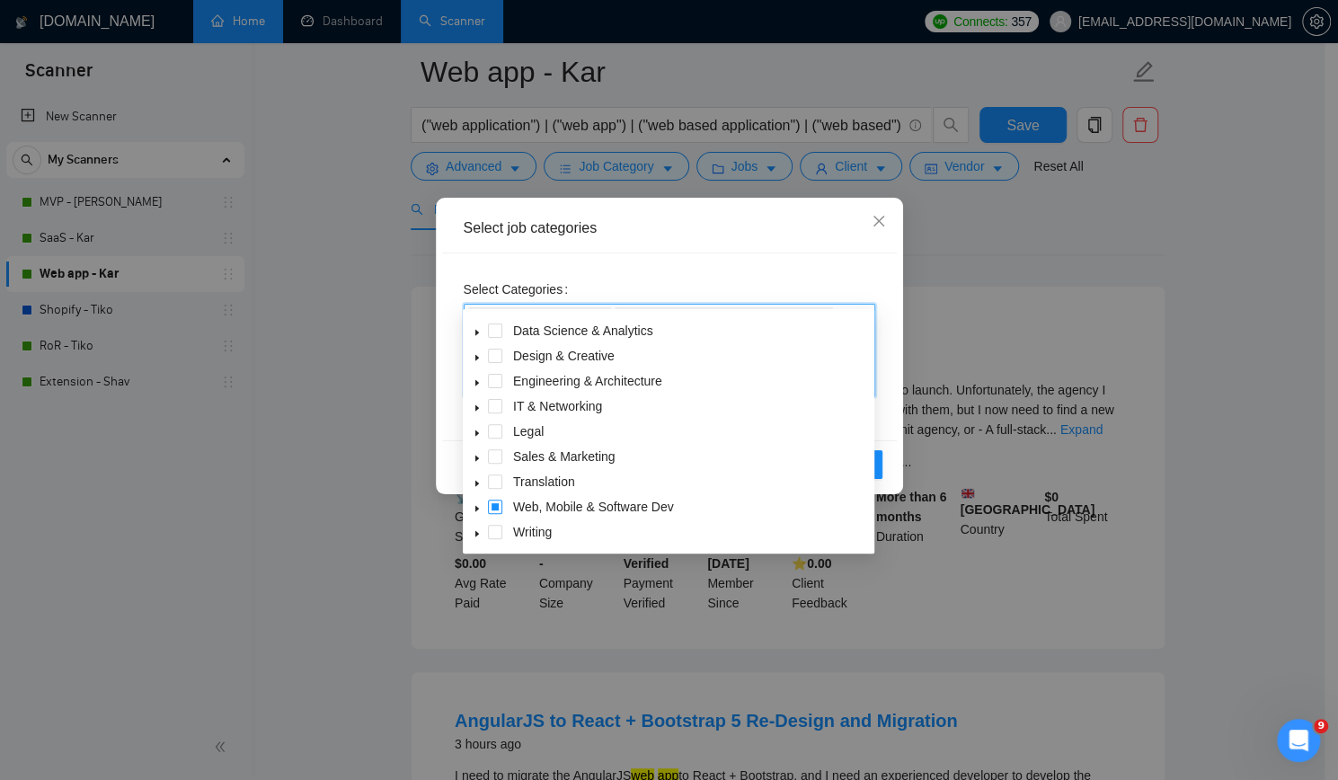
click at [495, 504] on span at bounding box center [495, 507] width 14 height 14
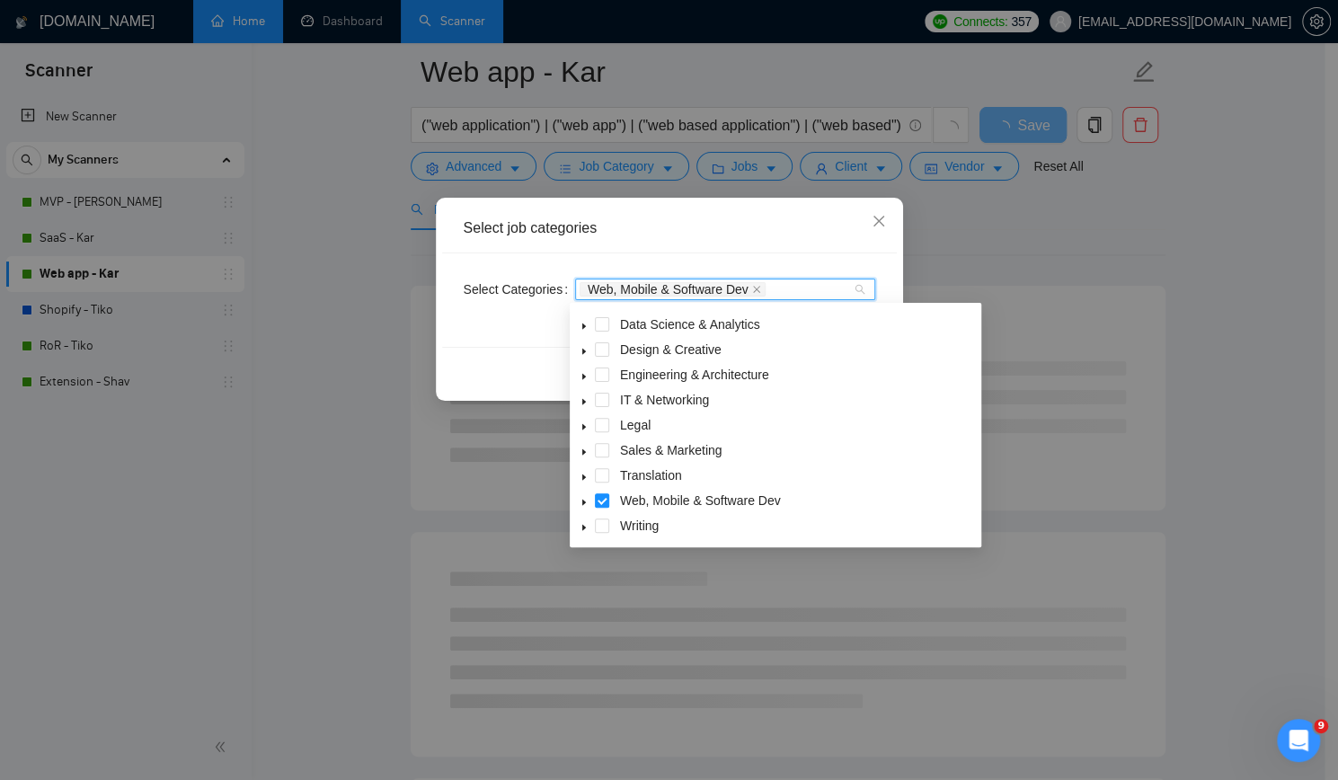
click at [519, 379] on div "Reset OK" at bounding box center [669, 371] width 455 height 48
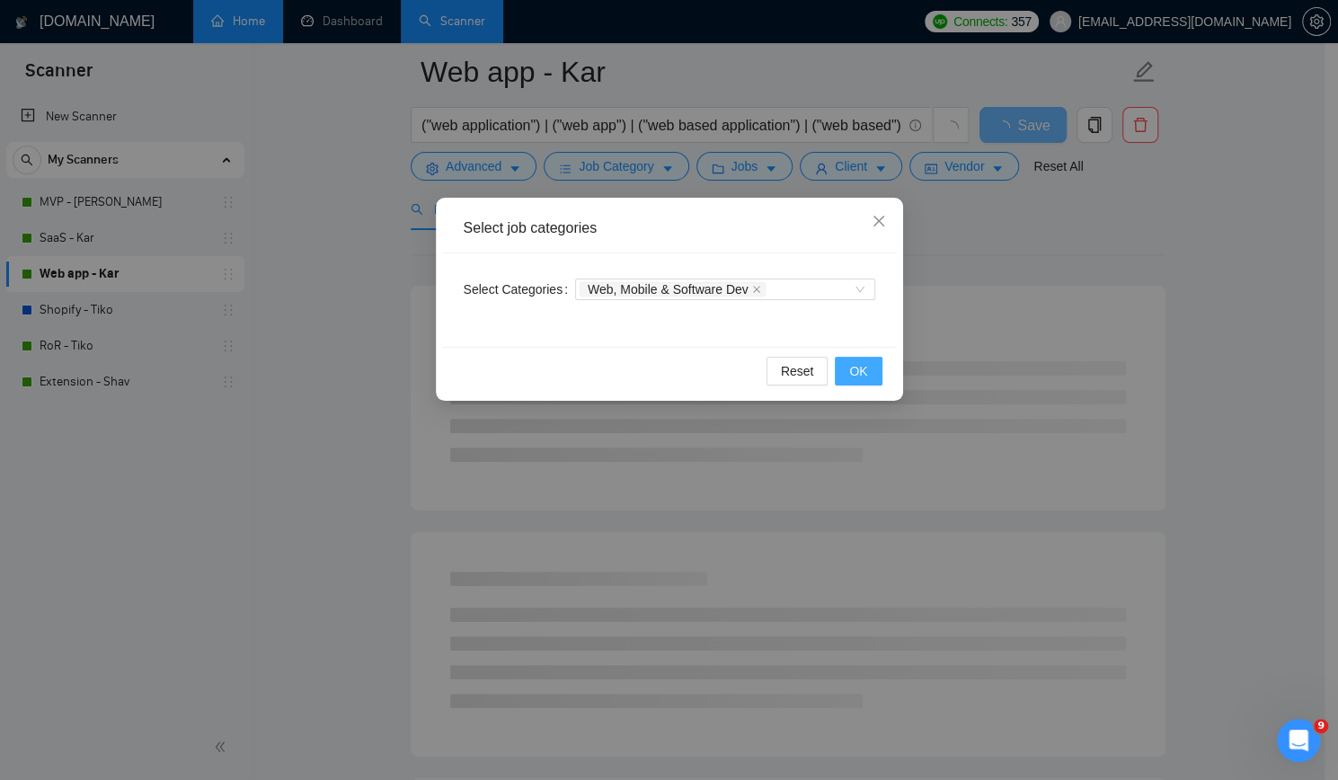
click at [864, 373] on span "OK" at bounding box center [858, 371] width 18 height 20
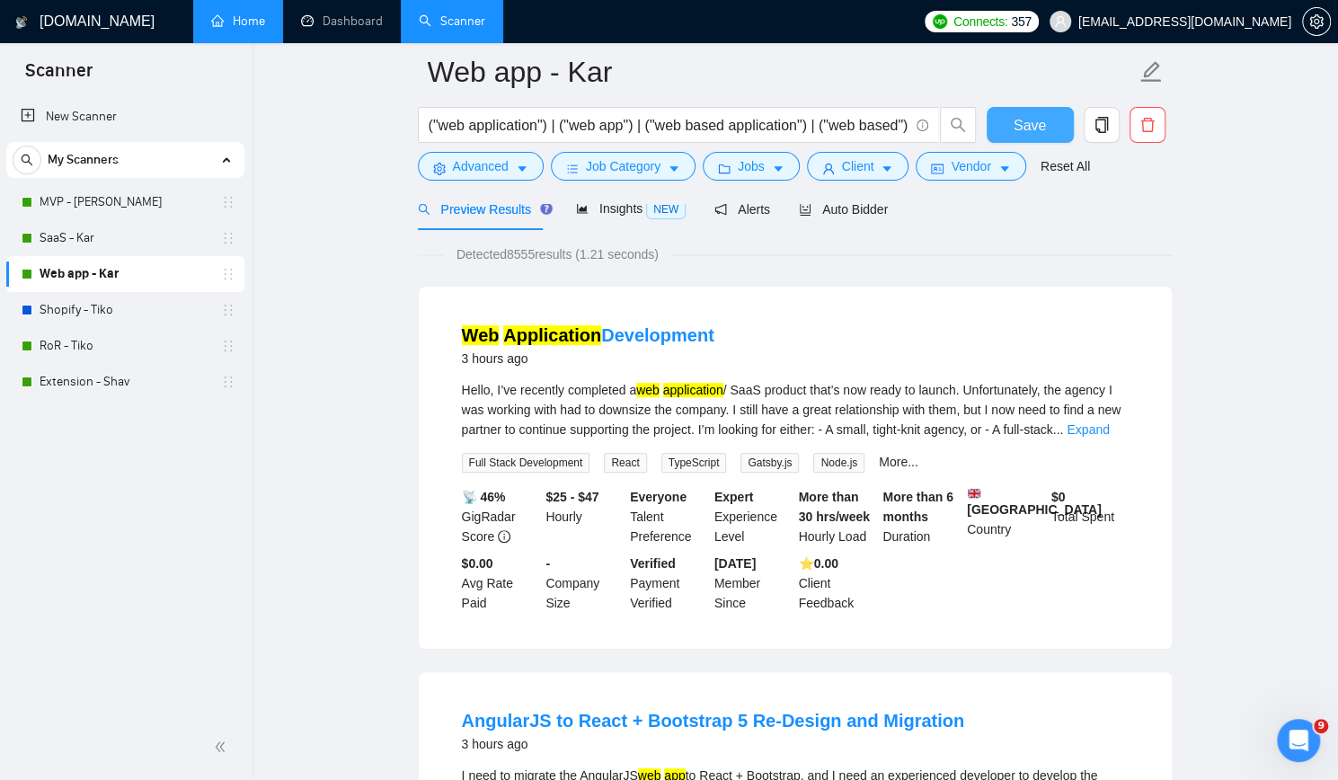
click at [1036, 115] on span "Save" at bounding box center [1029, 125] width 32 height 22
click at [72, 346] on link "RoR - Tiko" at bounding box center [125, 346] width 171 height 36
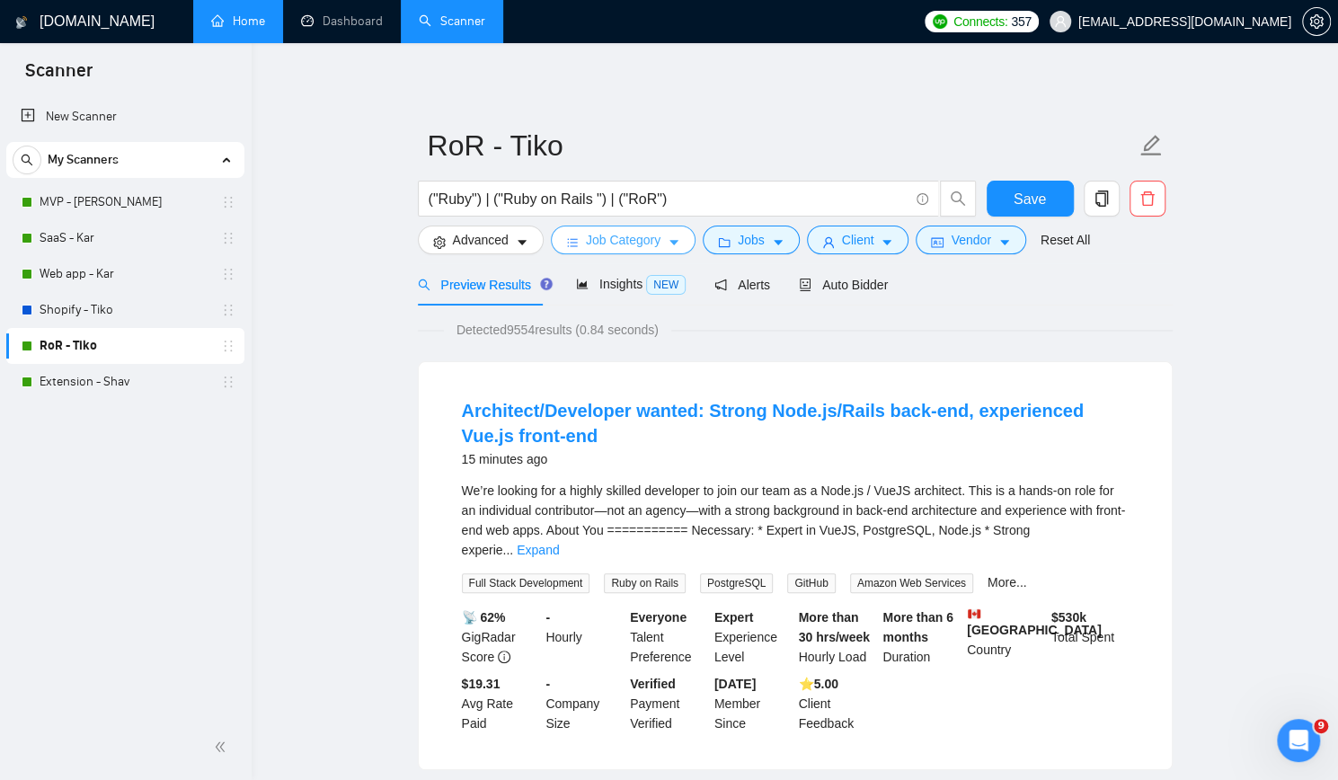
click at [643, 236] on span "Job Category" at bounding box center [623, 240] width 75 height 20
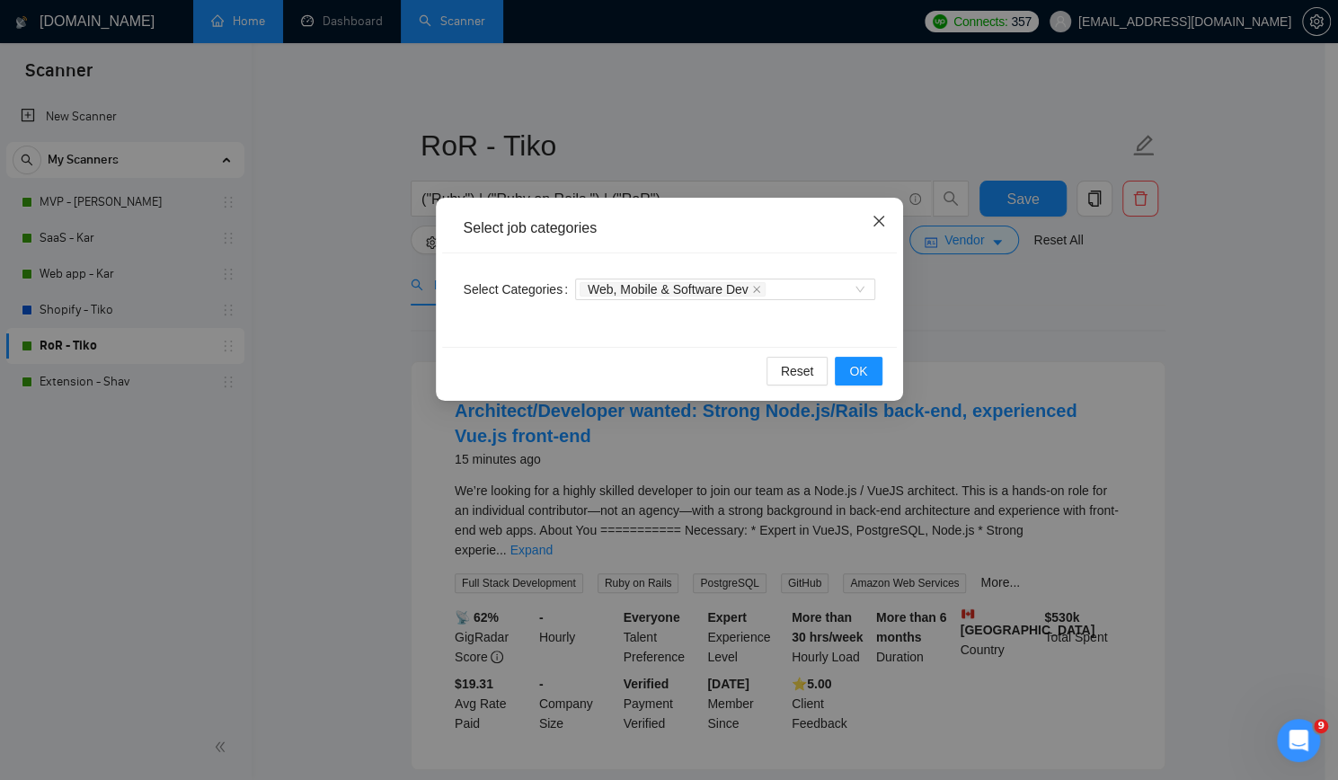
click at [885, 220] on span "Close" at bounding box center [878, 222] width 49 height 49
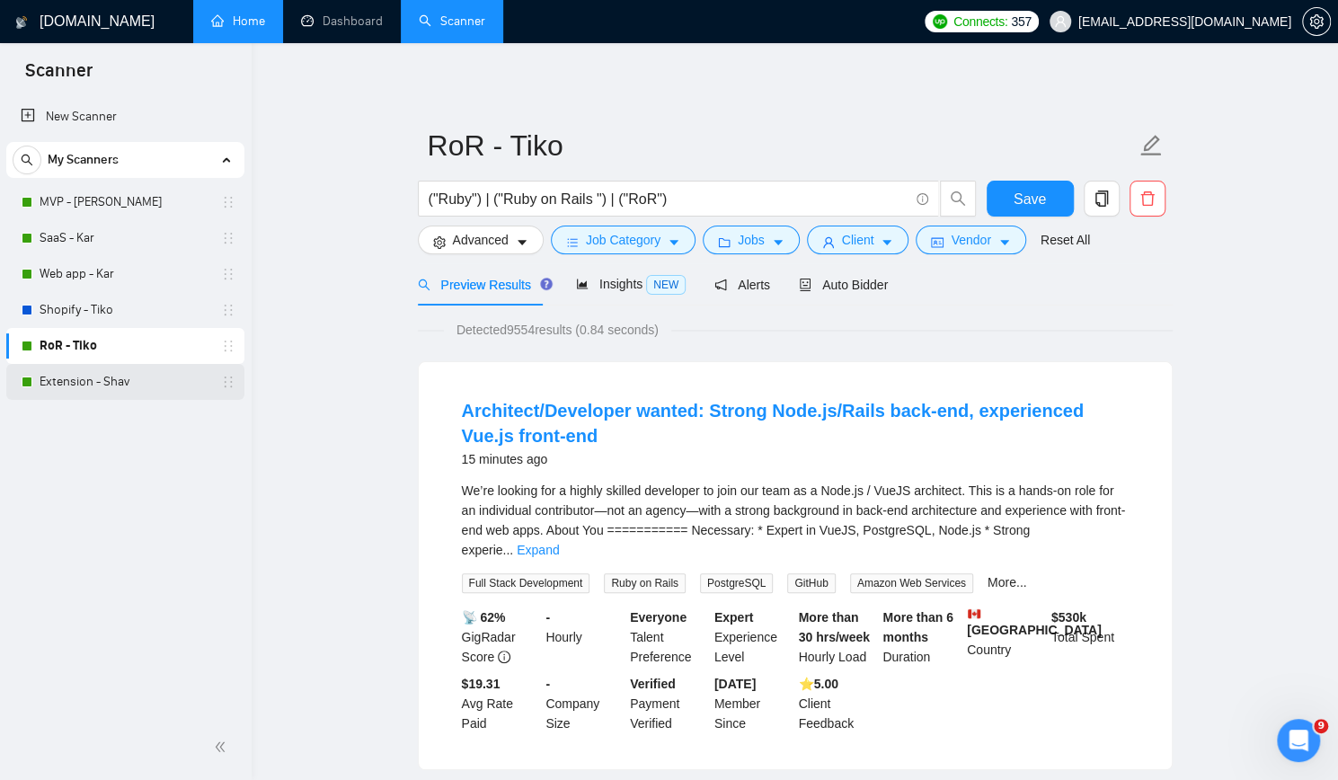
click at [90, 380] on link "Extension - Shav" at bounding box center [125, 382] width 171 height 36
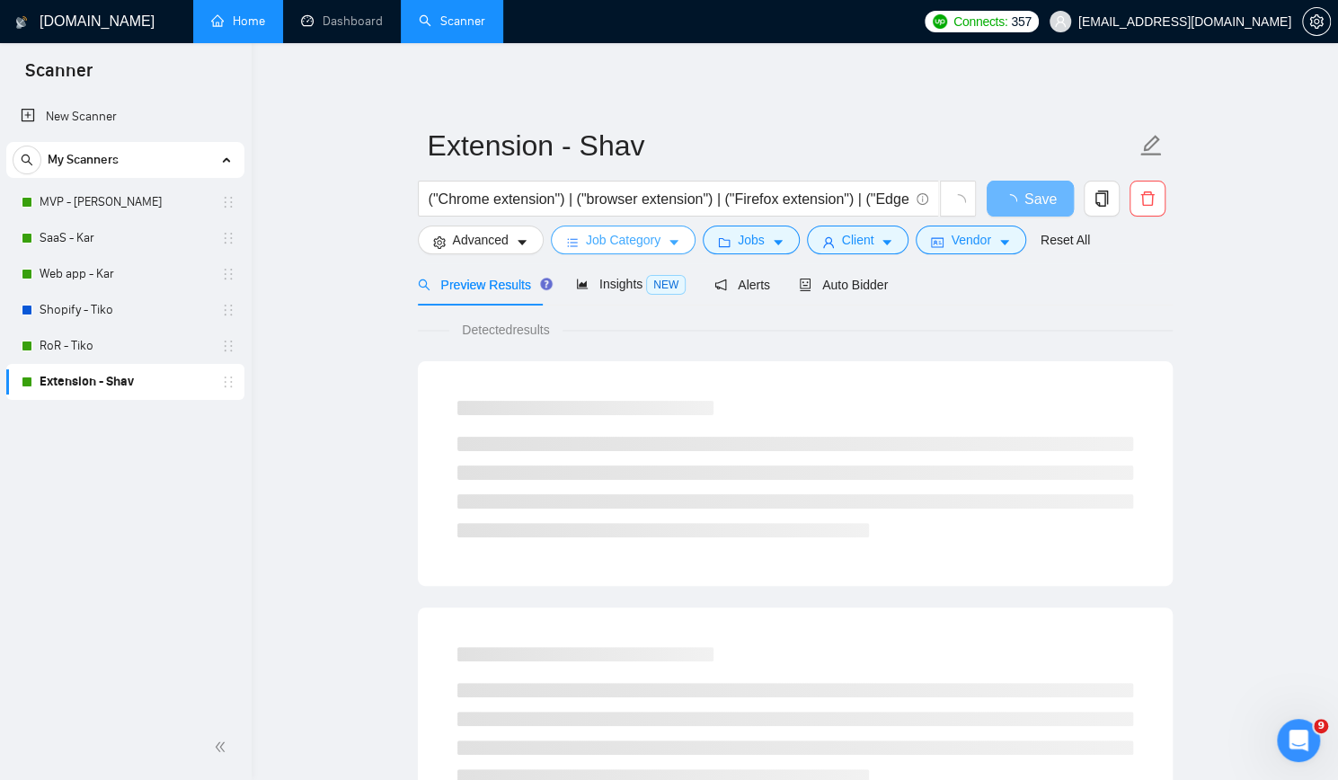
click at [627, 243] on span "Job Category" at bounding box center [623, 240] width 75 height 20
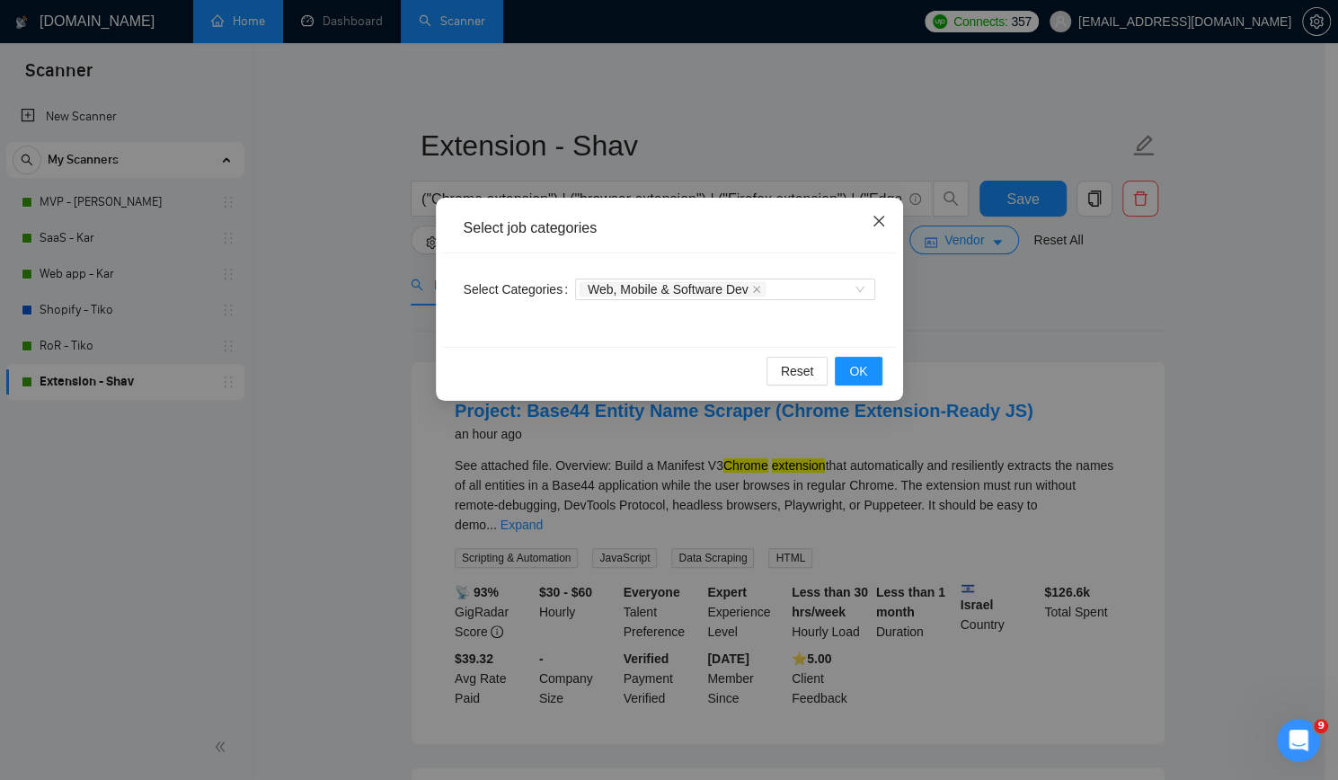
click at [874, 221] on icon "close" at bounding box center [879, 221] width 14 height 14
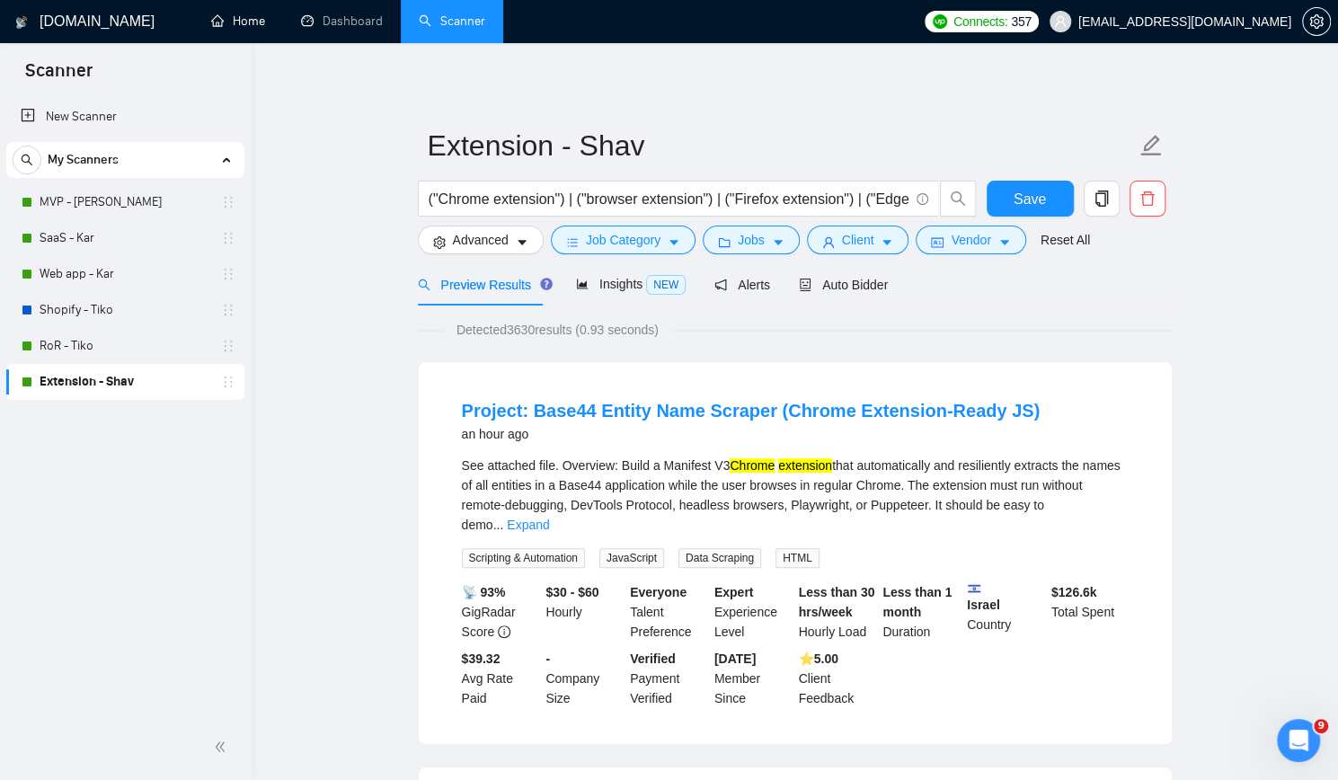
drag, startPoint x: 261, startPoint y: 22, endPoint x: 284, endPoint y: 60, distance: 44.4
click at [261, 22] on link "Home" at bounding box center [238, 20] width 54 height 15
